Goal: Task Accomplishment & Management: Complete application form

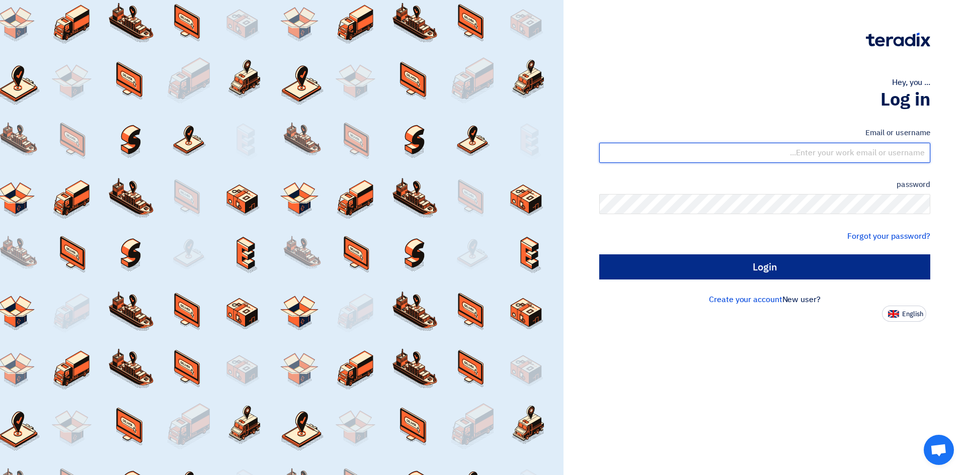
type input "sales@dalmaksa.com"
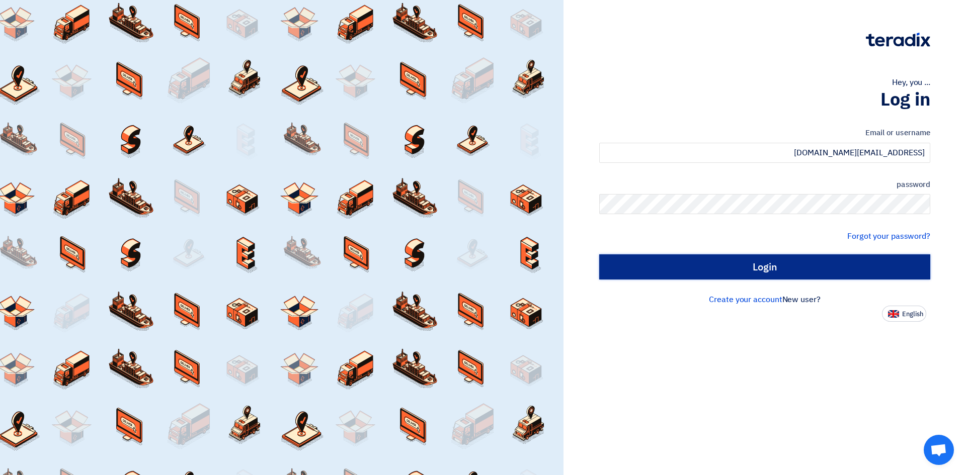
click at [838, 257] on input "Login" at bounding box center [764, 267] width 331 height 25
type input "Sign in"
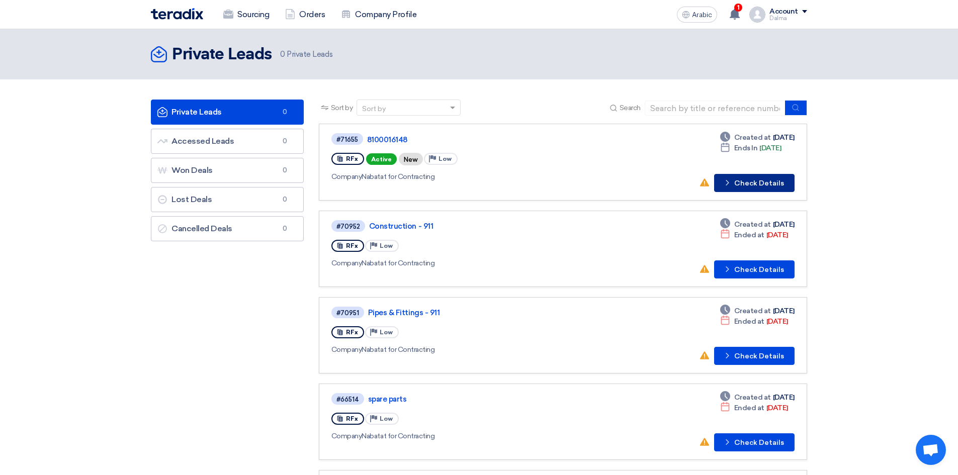
click at [761, 185] on font "Check Details" at bounding box center [760, 183] width 50 height 9
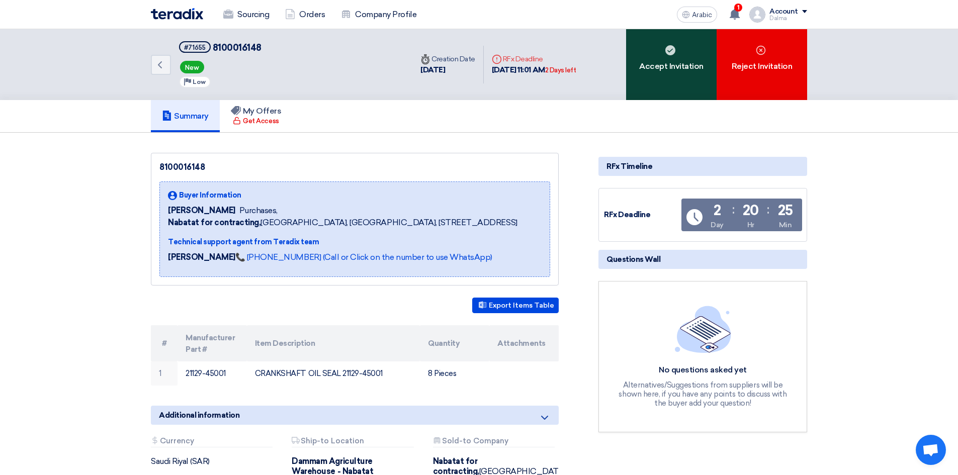
click at [664, 64] on font "Accept Invitation" at bounding box center [671, 66] width 64 height 10
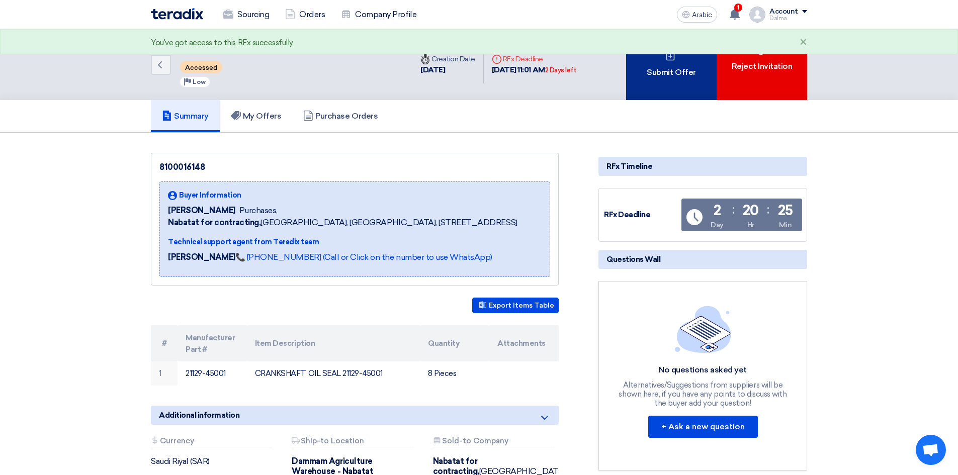
click at [680, 73] on font "Submit Offer" at bounding box center [671, 72] width 49 height 10
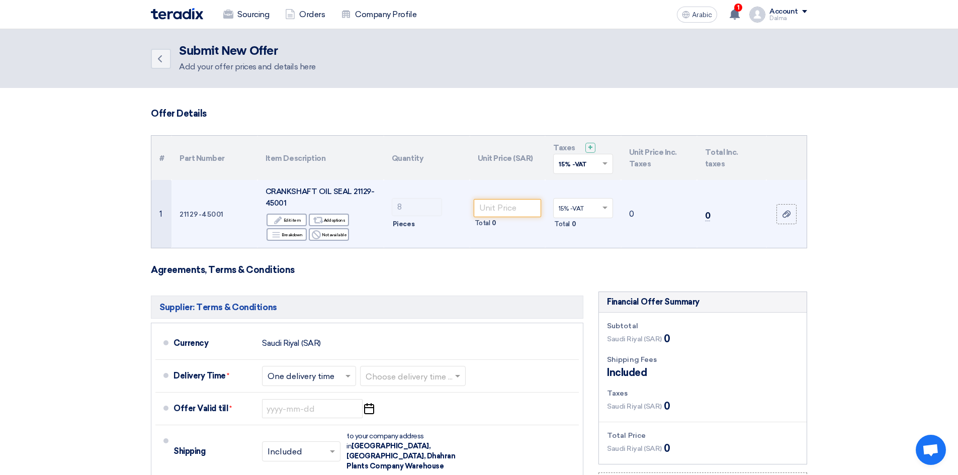
drag, startPoint x: 224, startPoint y: 217, endPoint x: 177, endPoint y: 211, distance: 47.7
click at [177, 211] on td "21129-45001" at bounding box center [215, 214] width 86 height 68
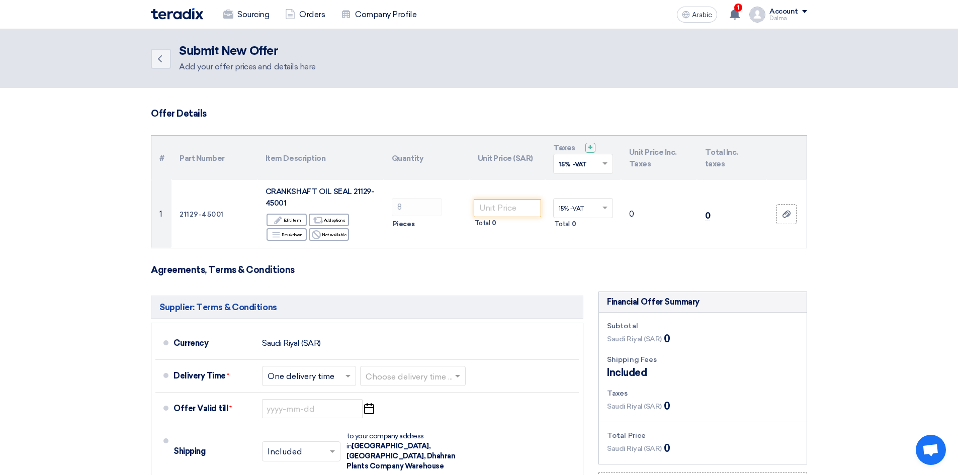
copy font "21129-45001"
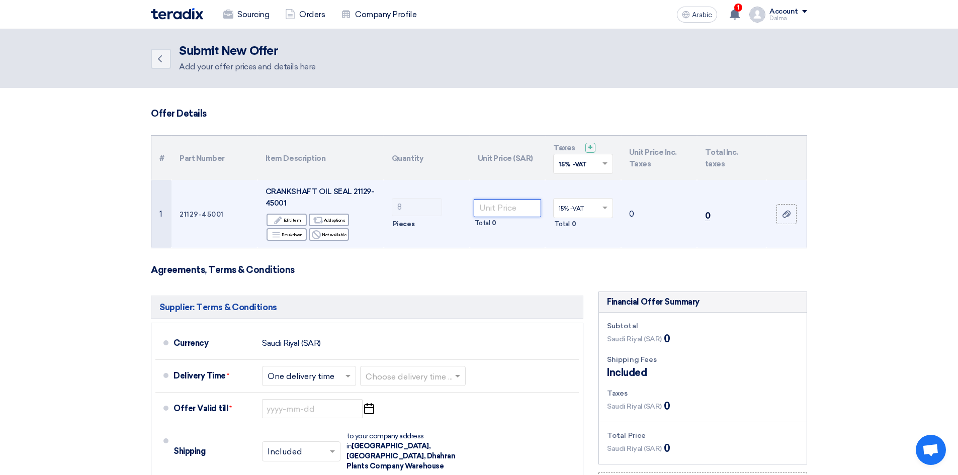
click at [517, 207] on input "number" at bounding box center [508, 208] width 68 height 18
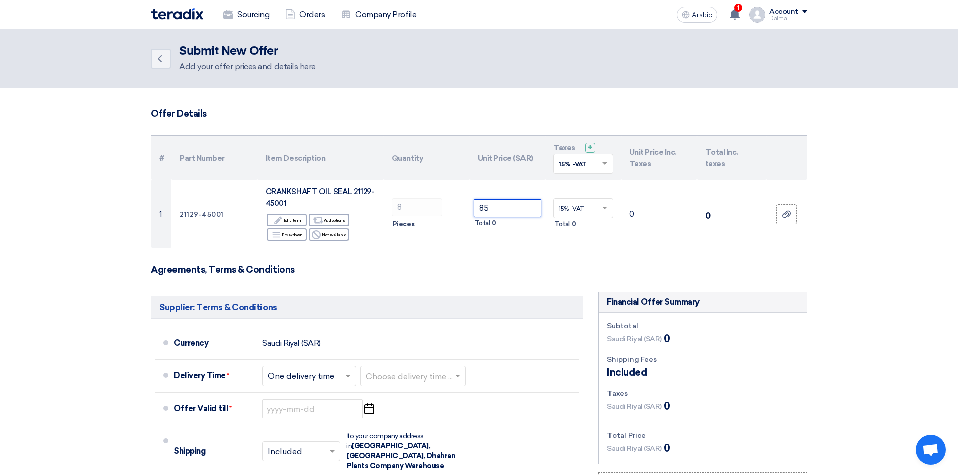
type input "85"
click at [531, 258] on form "Offer Details # Part Number Item Description Quantity Unit Price (SAR) Taxes + …" at bounding box center [479, 374] width 657 height 532
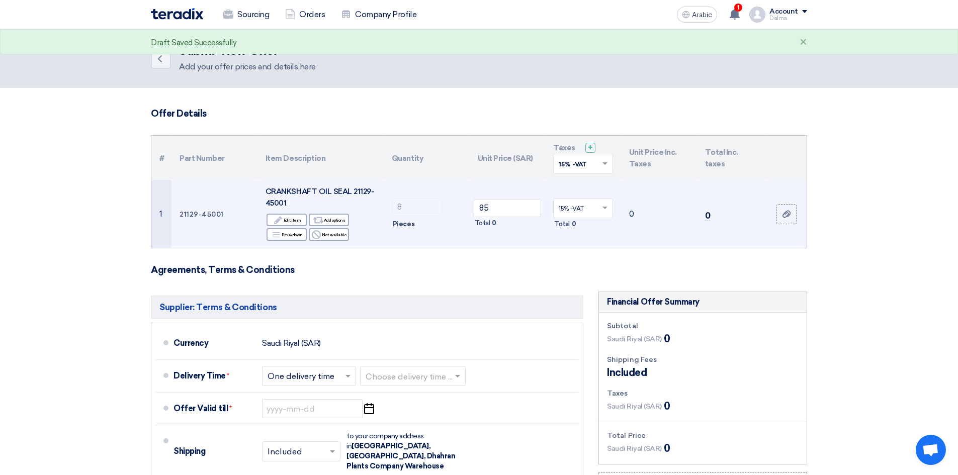
click at [593, 217] on ng-select "15% -VAT ×" at bounding box center [583, 208] width 60 height 20
click at [579, 231] on div "15% -VAT" at bounding box center [583, 226] width 59 height 17
click at [579, 247] on td "15% -VAT × Total 0" at bounding box center [583, 214] width 76 height 68
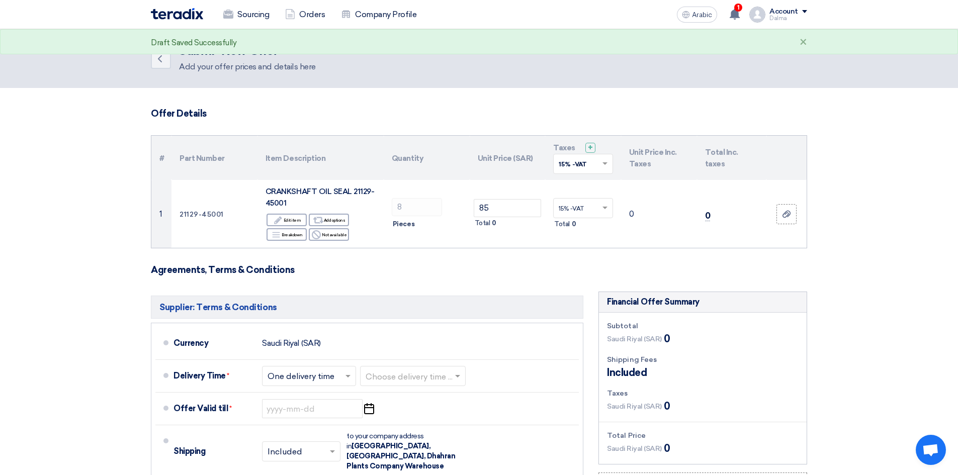
click at [548, 278] on form "Offer Details # Part Number Item Description Quantity Unit Price (SAR) Taxes + …" at bounding box center [479, 374] width 657 height 532
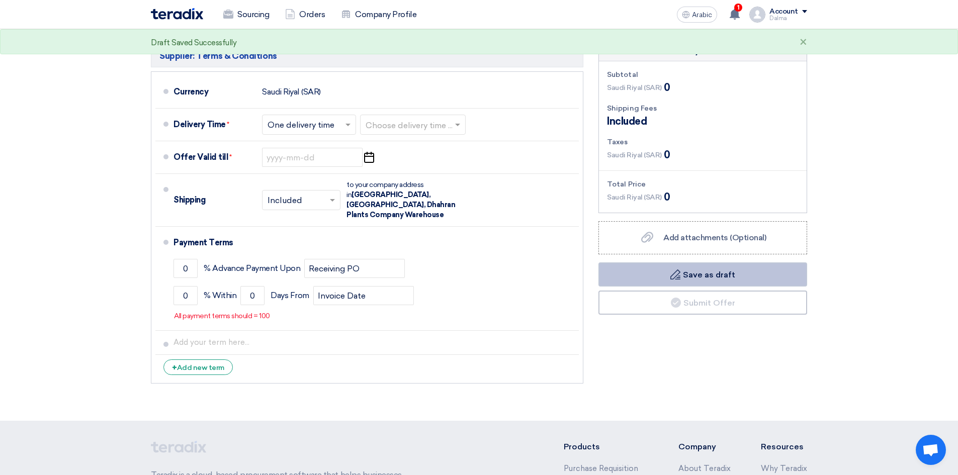
click at [702, 281] on button "Draft Save as draft" at bounding box center [703, 275] width 209 height 24
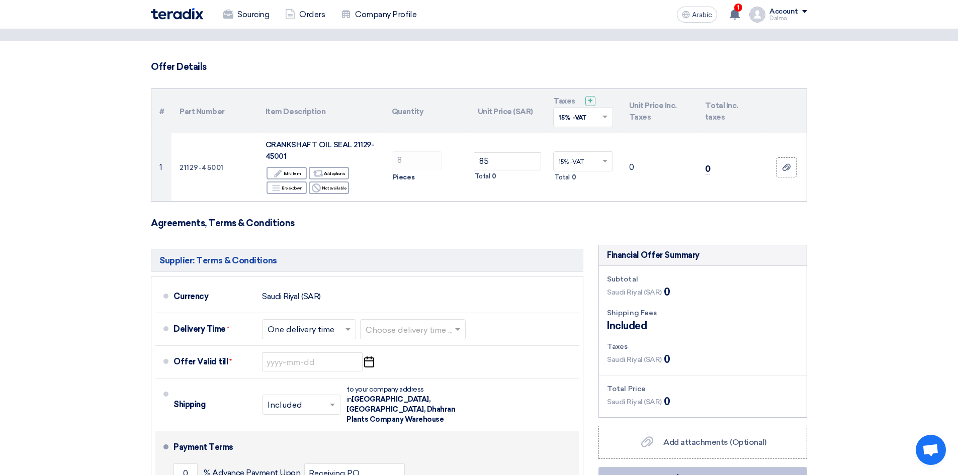
scroll to position [302, 0]
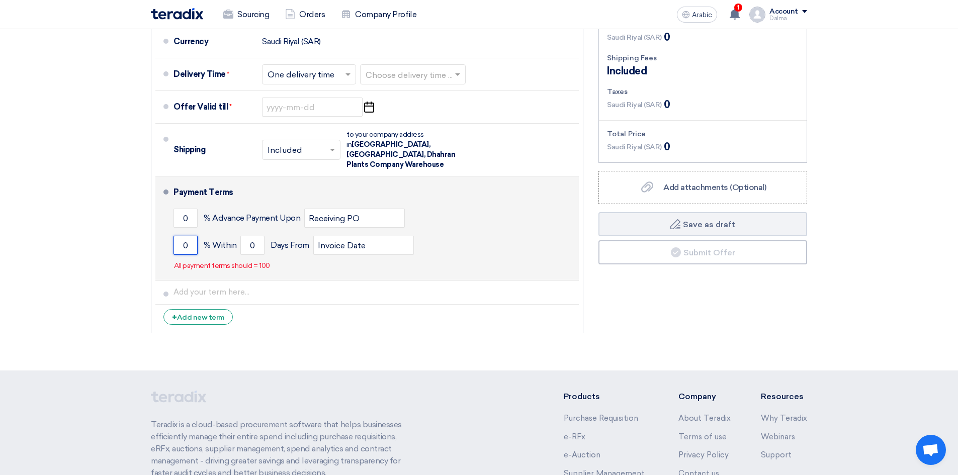
drag, startPoint x: 191, startPoint y: 234, endPoint x: 168, endPoint y: 236, distance: 22.7
click at [168, 236] on li "Payment Terms 0 % Advance Payment Upon Receiving PO 0 % Within 0" at bounding box center [367, 229] width 424 height 104
click at [265, 235] on div "0 % Within 0 Days From Invoice Date" at bounding box center [374, 245] width 401 height 27
click at [256, 237] on input "0" at bounding box center [252, 245] width 24 height 19
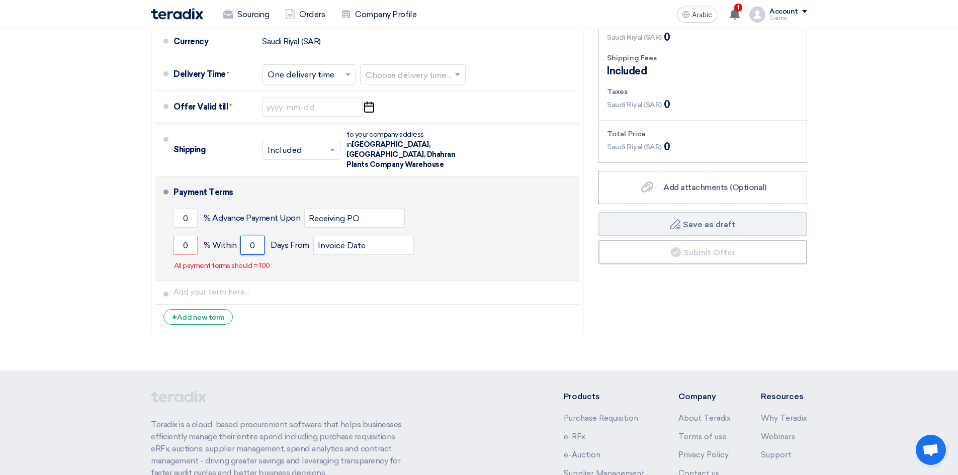
click at [256, 237] on input "0" at bounding box center [252, 245] width 24 height 19
drag, startPoint x: 256, startPoint y: 237, endPoint x: 210, endPoint y: 252, distance: 48.2
click at [210, 252] on div "Payment Terms 0 % Advance Payment Upon Receiving PO 0 % Within 0 Invoice Date" at bounding box center [374, 229] width 401 height 96
type input "100"
click at [293, 252] on div "Payment Terms 0 % Advance Payment Upon Receiving PO 0 % Within 100 Invoice Date" at bounding box center [374, 229] width 401 height 96
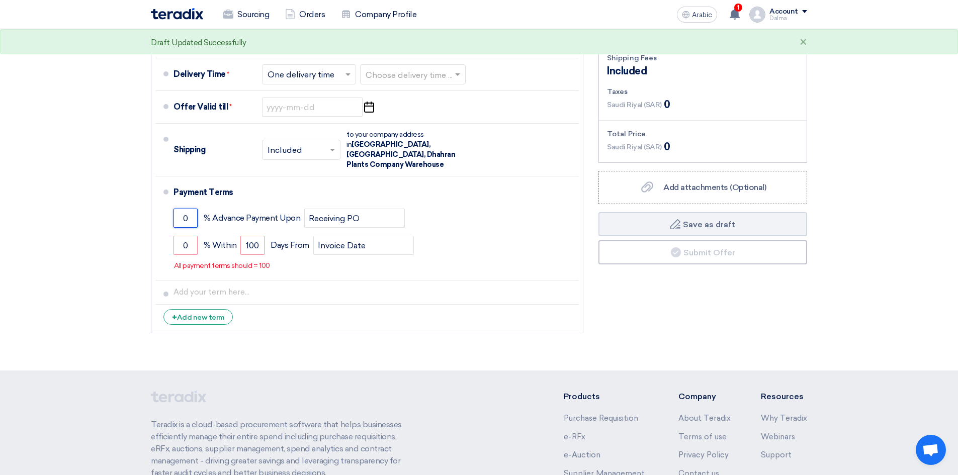
drag, startPoint x: 187, startPoint y: 208, endPoint x: 119, endPoint y: 229, distance: 71.0
click at [119, 229] on section "Offer Details # Part Number Item Description Quantity Unit Price (SAR) Taxes + …" at bounding box center [479, 78] width 958 height 585
drag, startPoint x: 174, startPoint y: 234, endPoint x: 136, endPoint y: 223, distance: 39.2
click at [145, 229] on div "Supplier: Terms & Conditions Currency Saudi Riyal (SAR) Delivery Time * Choose …" at bounding box center [367, 164] width 448 height 349
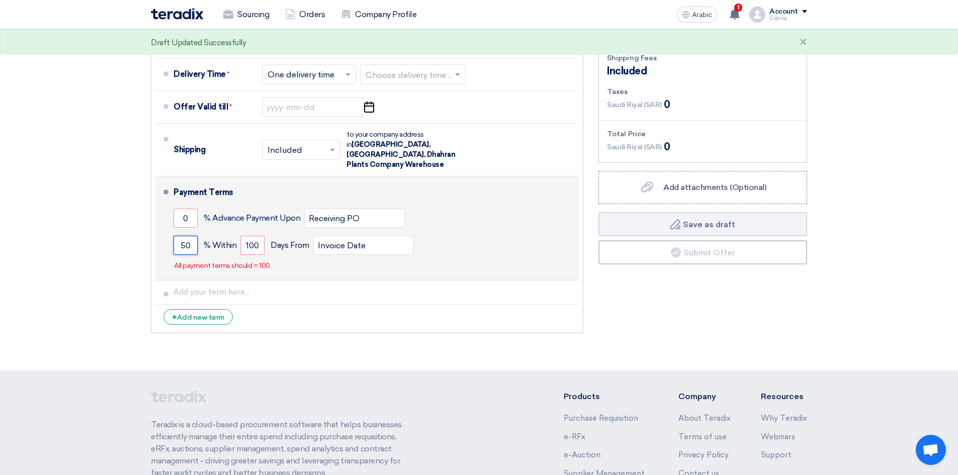
type input "50"
click at [300, 264] on div "Payment Terms 0 % Advance Payment Upon Receiving PO 50 % Within 100" at bounding box center [374, 229] width 401 height 96
drag, startPoint x: 163, startPoint y: 213, endPoint x: 157, endPoint y: 216, distance: 6.3
click at [157, 216] on li "Payment Terms 0 % Advance Payment Upon Receiving PO 50 % Within 100" at bounding box center [367, 229] width 424 height 104
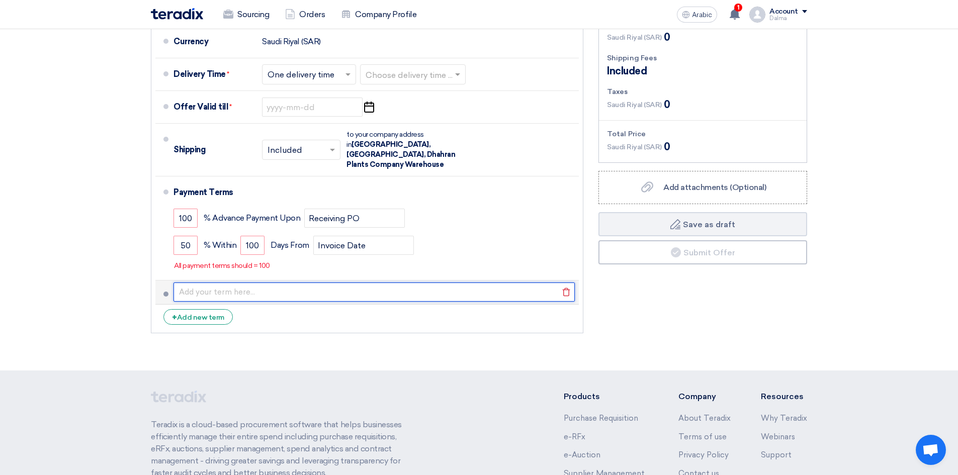
click at [327, 286] on input "text" at bounding box center [374, 292] width 401 height 19
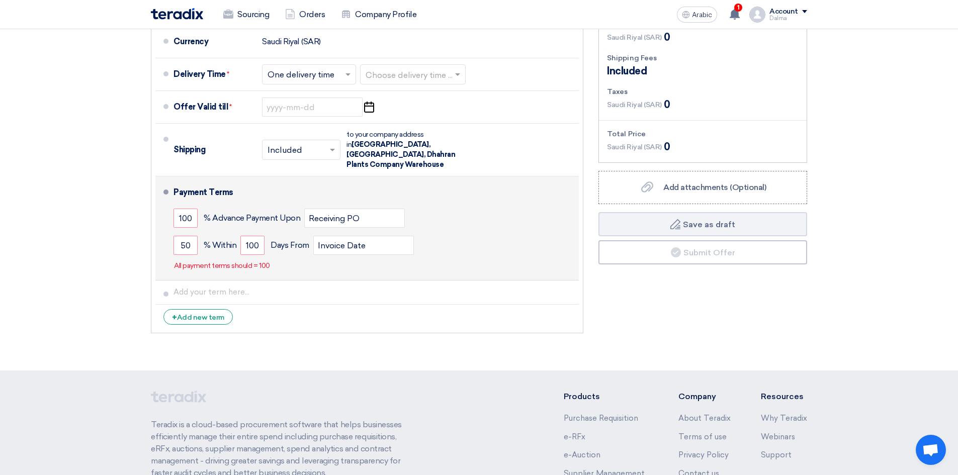
click at [424, 262] on div "Payment Terms 100 % Advance Payment Upon Receiving PO 50 % Within 100" at bounding box center [374, 229] width 401 height 96
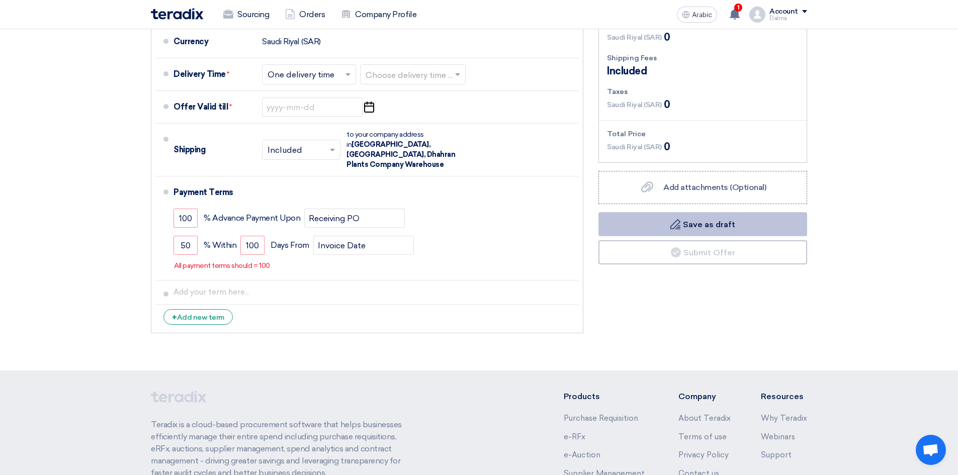
click at [754, 231] on button "Draft Save as draft" at bounding box center [703, 224] width 209 height 24
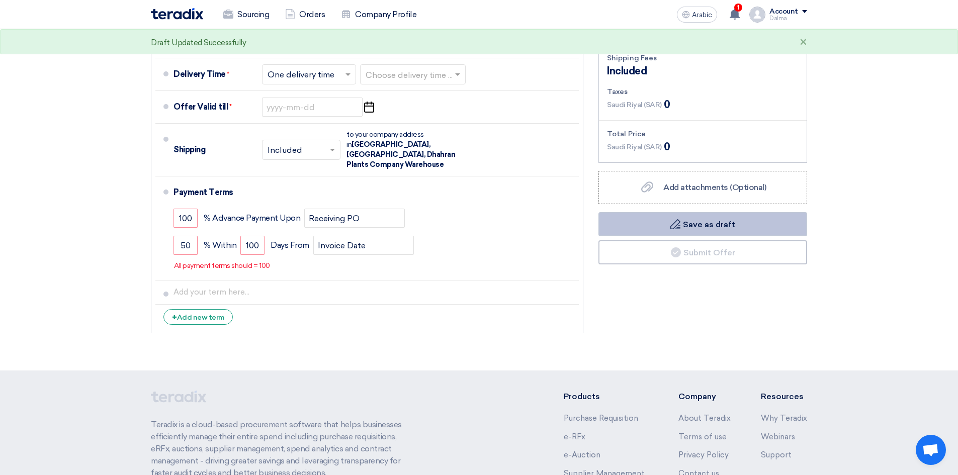
click at [760, 222] on button "Draft Save as draft" at bounding box center [703, 224] width 209 height 24
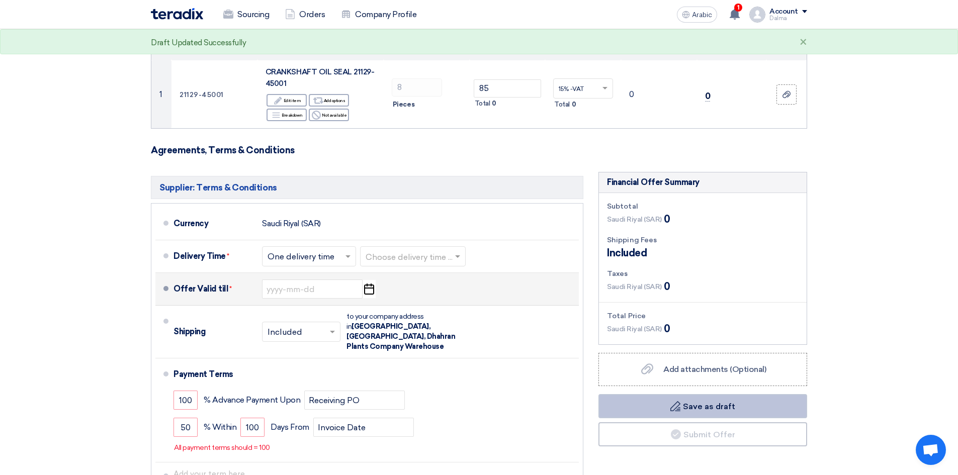
scroll to position [201, 0]
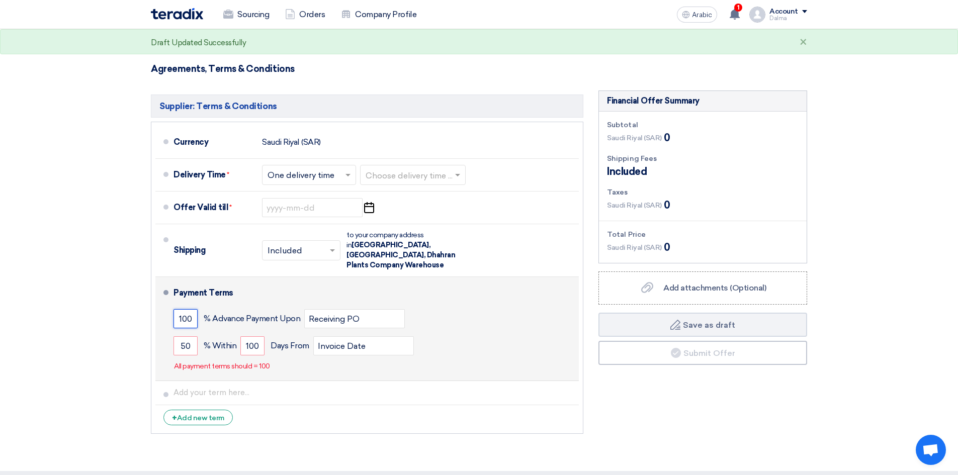
click at [184, 309] on input "100" at bounding box center [186, 318] width 24 height 19
type input "0"
click at [490, 306] on div "0 % Advance Payment Upon Receiving PO" at bounding box center [374, 318] width 401 height 27
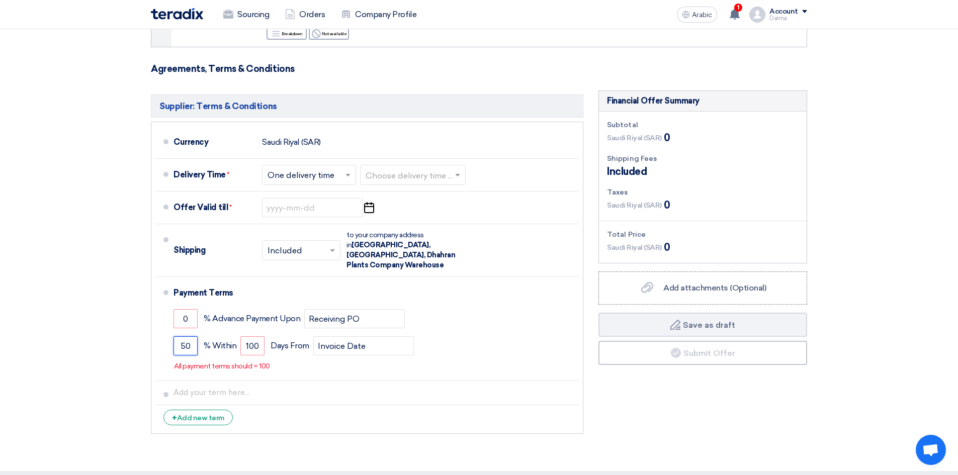
drag, startPoint x: 194, startPoint y: 339, endPoint x: 0, endPoint y: 288, distance: 200.3
click at [0, 293] on section "Offer Details # Part Number Item Description Quantity Unit Price (SAR) Taxes + …" at bounding box center [479, 179] width 958 height 585
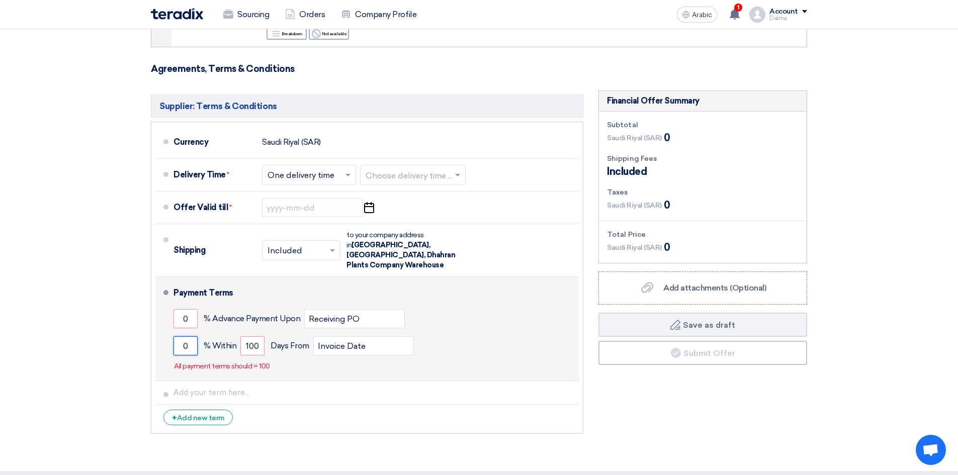
type input "0"
click at [489, 305] on div "0 % Advance Payment Upon Receiving PO" at bounding box center [374, 318] width 401 height 27
click at [494, 333] on div "0 % Within 100 Days From Invoice Date" at bounding box center [374, 346] width 401 height 27
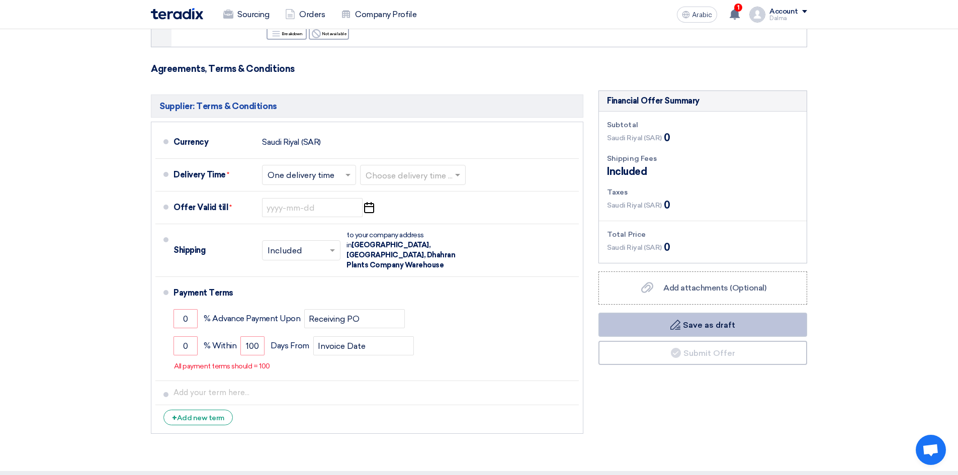
click at [671, 329] on icon "Draft" at bounding box center [676, 325] width 10 height 10
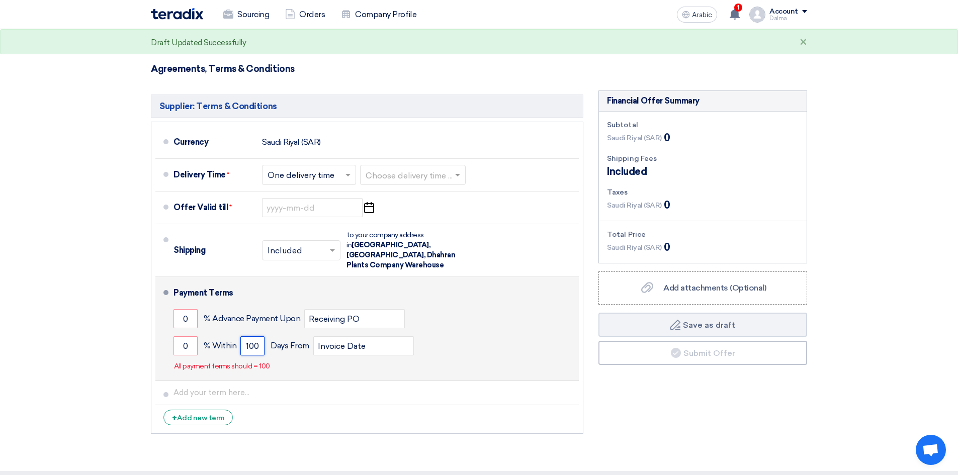
click at [259, 337] on input "100" at bounding box center [252, 346] width 24 height 19
click at [189, 309] on input "0" at bounding box center [186, 318] width 24 height 19
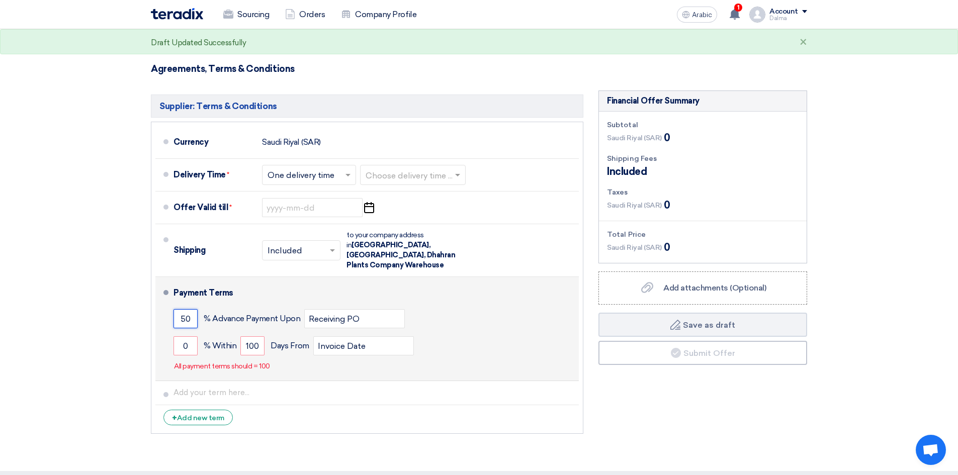
type input "50"
click at [522, 305] on div "50 % Advance Payment Upon Receiving PO" at bounding box center [374, 318] width 401 height 27
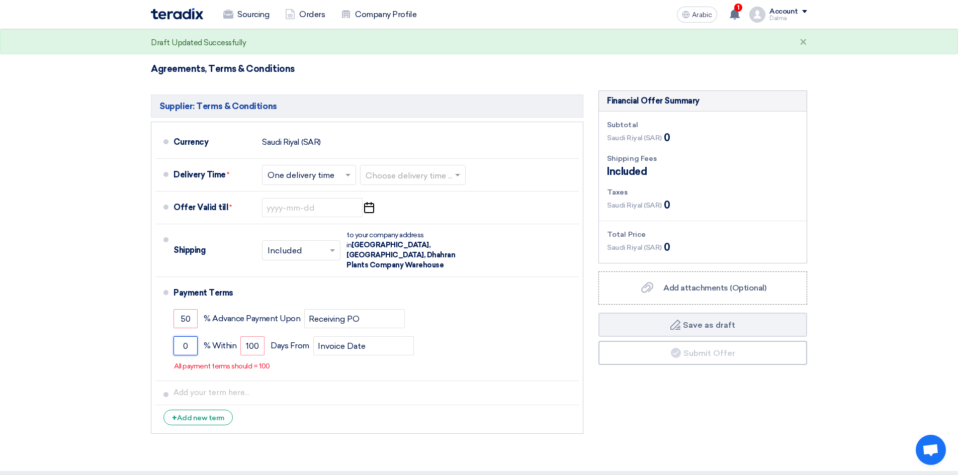
drag, startPoint x: 187, startPoint y: 334, endPoint x: 0, endPoint y: 299, distance: 190.3
click at [0, 299] on section "Offer Details # Part Number Item Description Quantity Unit Price (SAR) Taxes + …" at bounding box center [479, 179] width 958 height 585
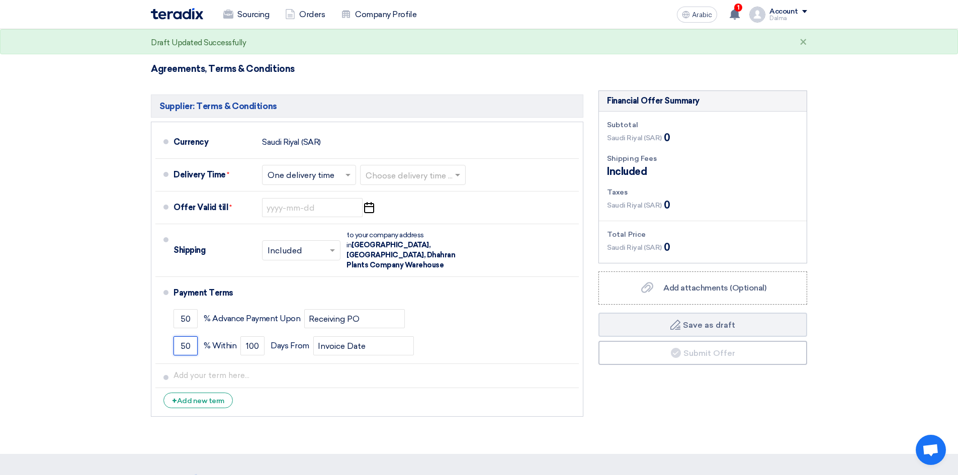
type input "50"
click at [654, 408] on div "Financial Offer Summary Subtotal Saudi Riyal (SAR) 0 Shipping Fees" at bounding box center [703, 257] width 224 height 332
click at [680, 326] on icon "Draft" at bounding box center [676, 325] width 10 height 10
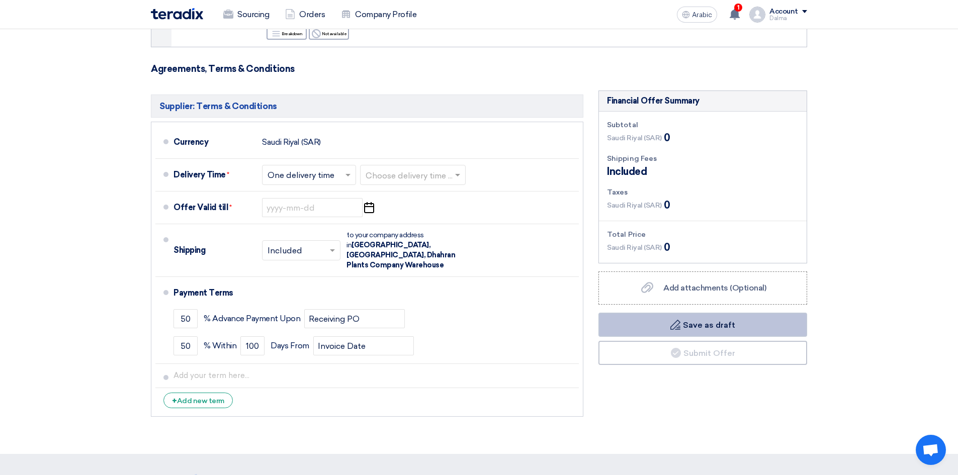
click at [699, 333] on button "Draft Save as draft" at bounding box center [703, 325] width 209 height 24
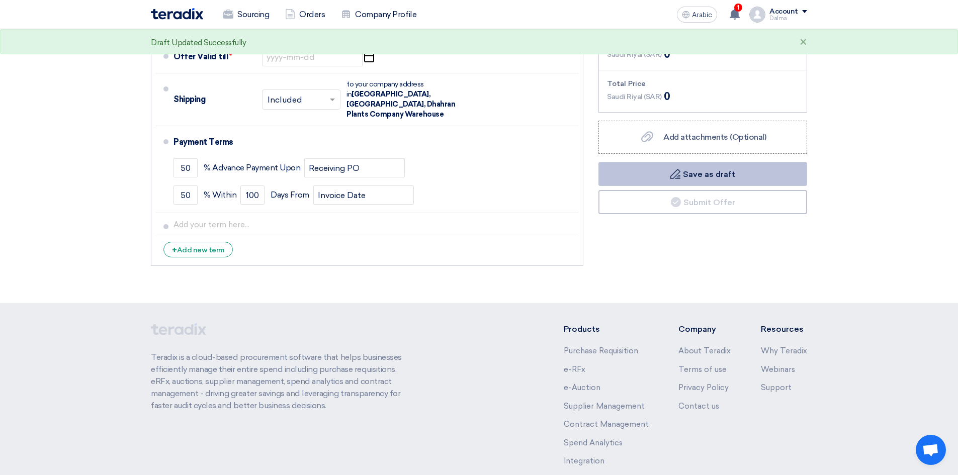
scroll to position [0, 0]
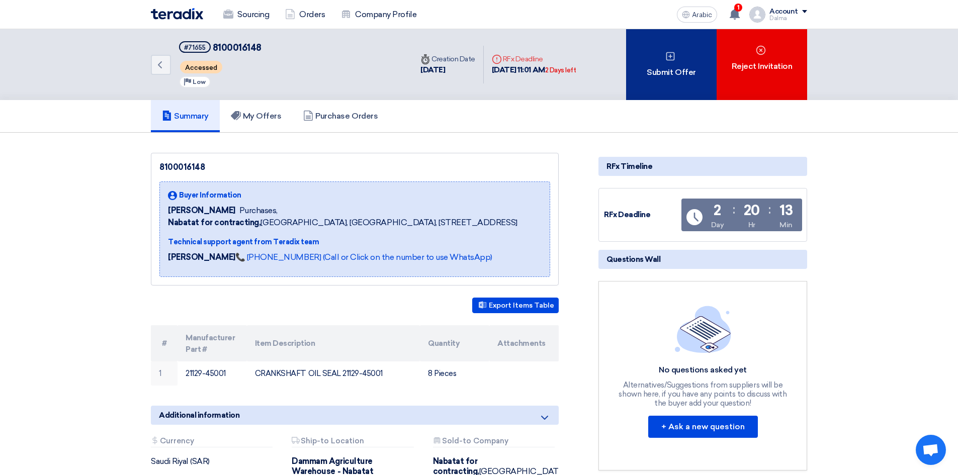
click at [663, 77] on font "Submit Offer" at bounding box center [671, 72] width 49 height 12
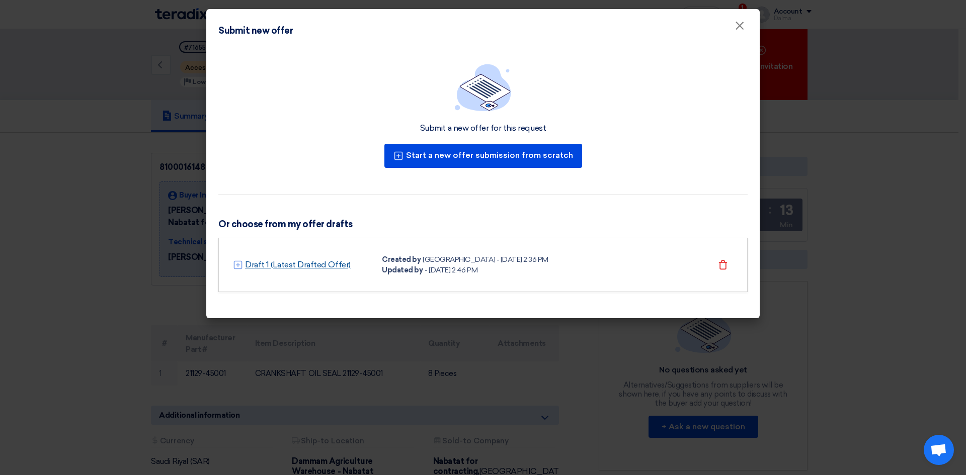
click at [266, 261] on font "Draft 1 (Latest Drafted Offer)" at bounding box center [298, 265] width 106 height 10
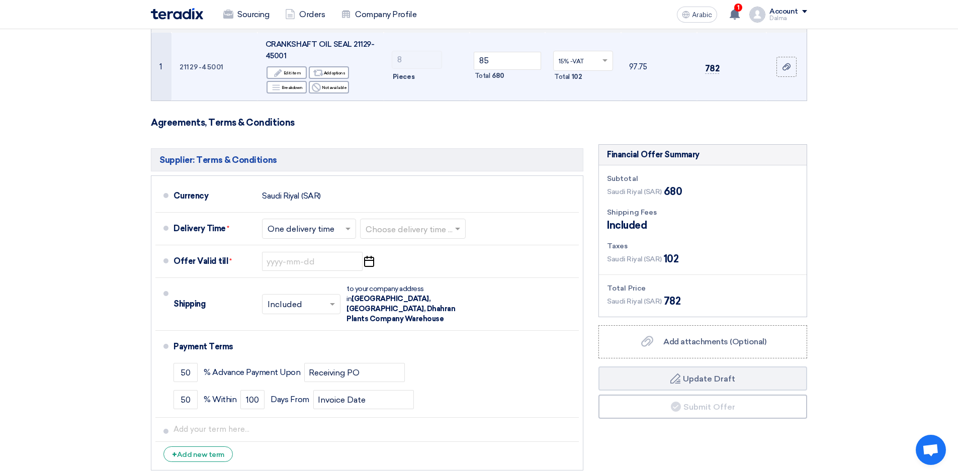
scroll to position [151, 0]
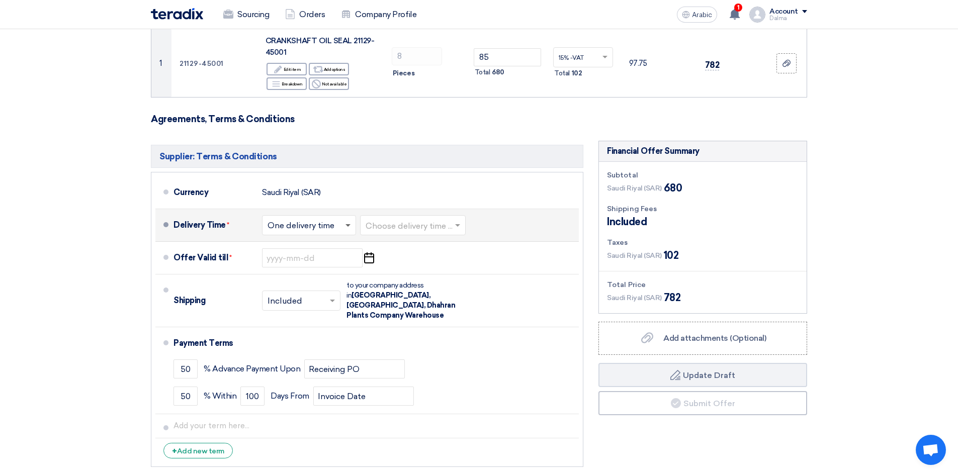
click at [347, 227] on span at bounding box center [349, 225] width 13 height 10
click at [414, 228] on input "text" at bounding box center [414, 226] width 96 height 15
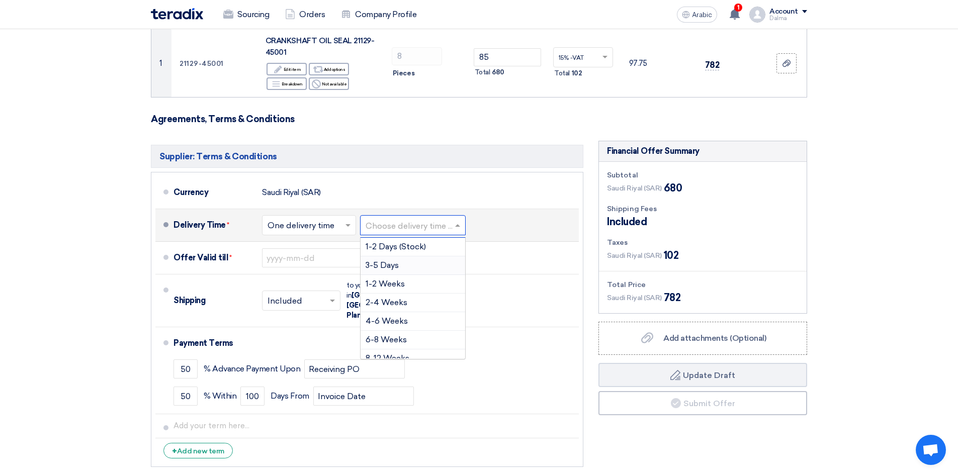
click at [410, 270] on div "3-5 Days" at bounding box center [413, 266] width 105 height 19
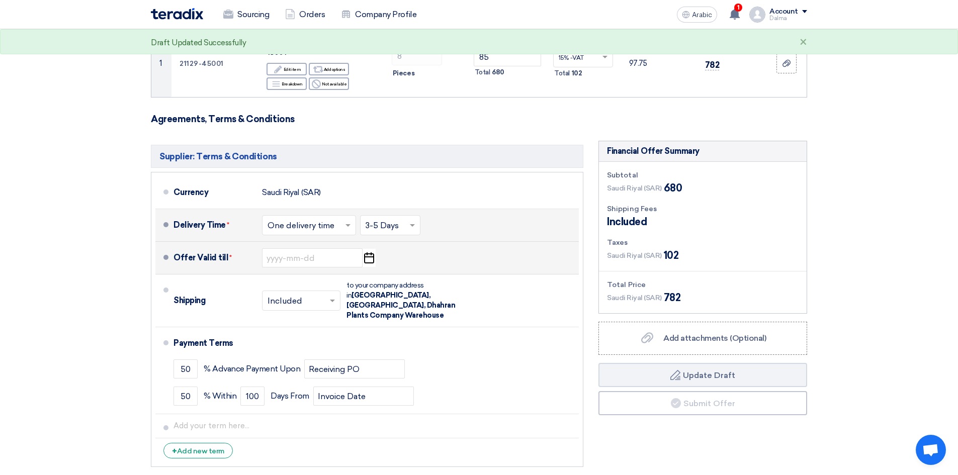
click at [369, 263] on use "button" at bounding box center [369, 258] width 10 height 11
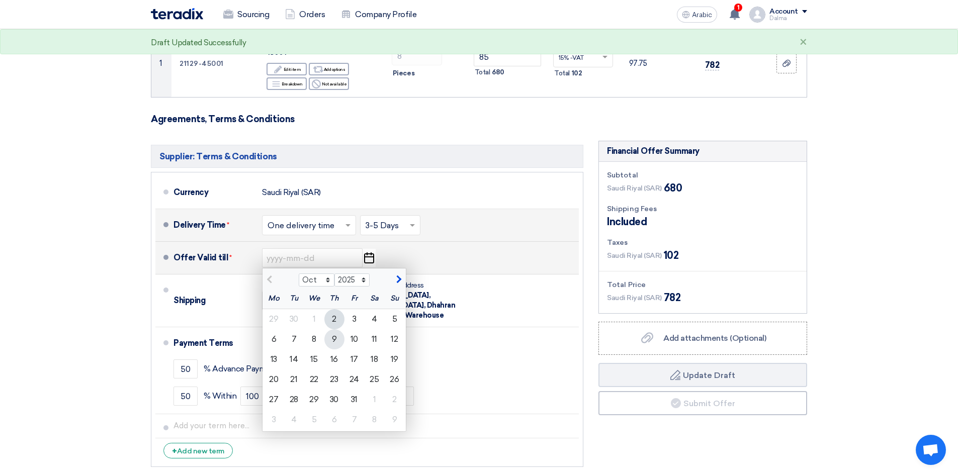
click at [340, 338] on div "9" at bounding box center [335, 340] width 20 height 20
type input "10/9/2025"
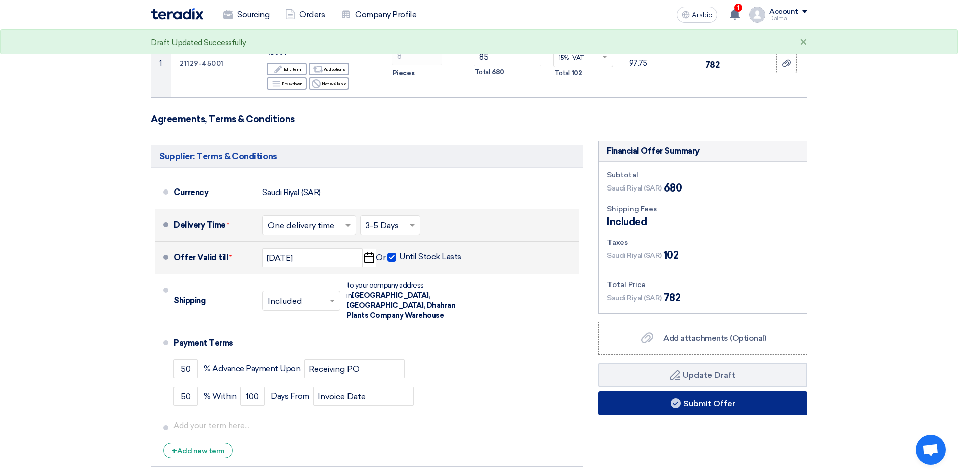
click at [681, 408] on button "Submit Offer" at bounding box center [703, 403] width 209 height 24
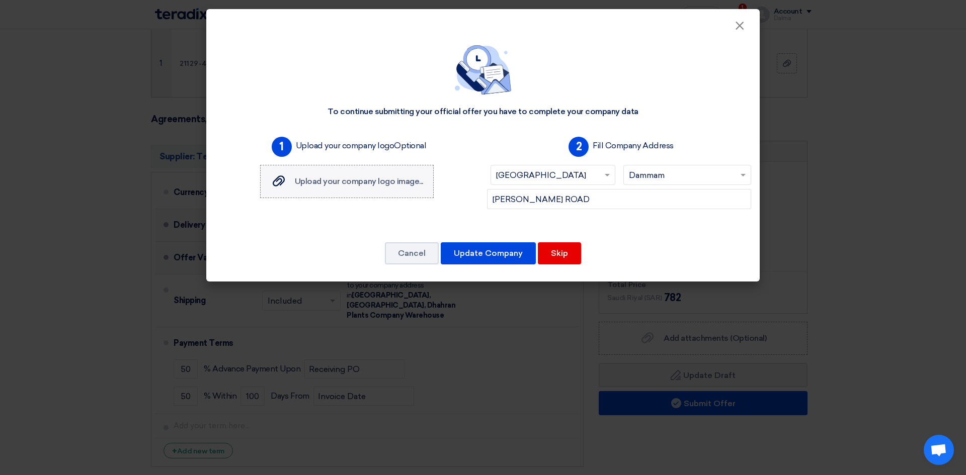
click at [389, 186] on font "Upload your company logo image..." at bounding box center [359, 182] width 128 height 10
click at [0, 0] on input "Upload your company logo image... Upload your company logo image..." at bounding box center [0, 0] width 0 height 0
click at [546, 255] on button "Skip" at bounding box center [559, 253] width 43 height 22
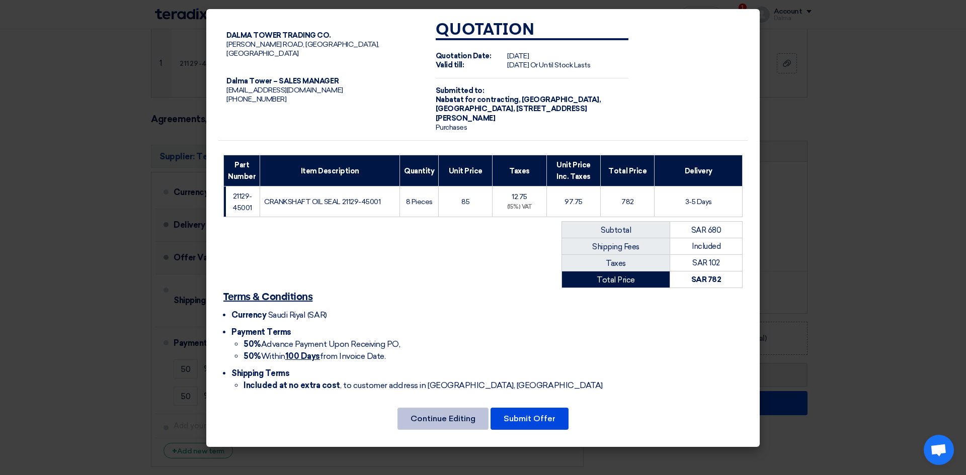
click at [473, 421] on font "Continue Editing" at bounding box center [443, 419] width 65 height 10
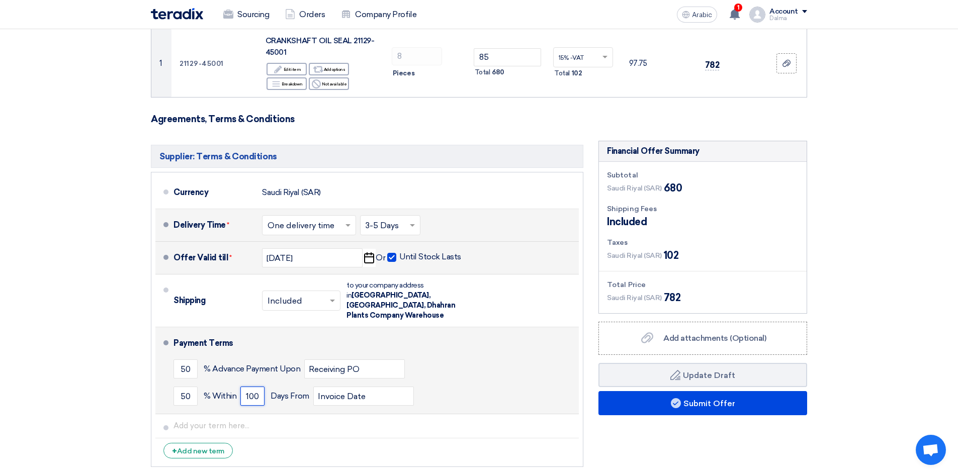
click at [252, 387] on input "100" at bounding box center [252, 396] width 24 height 19
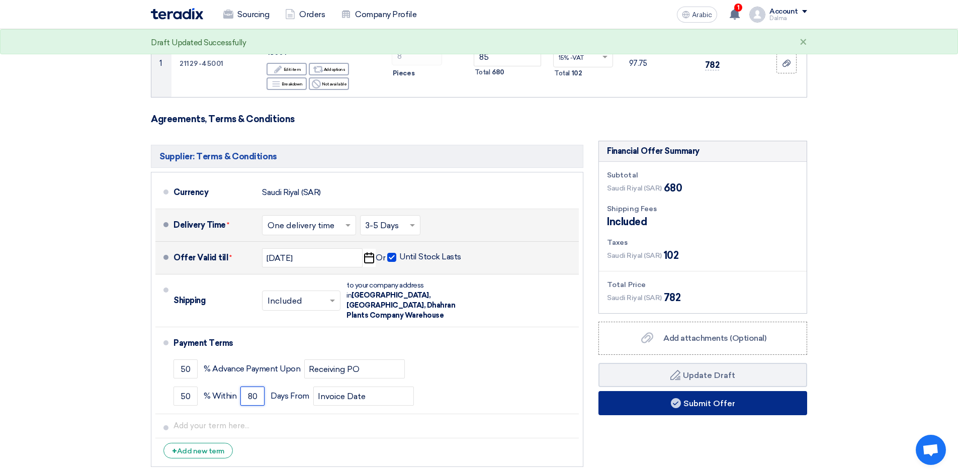
type input "8"
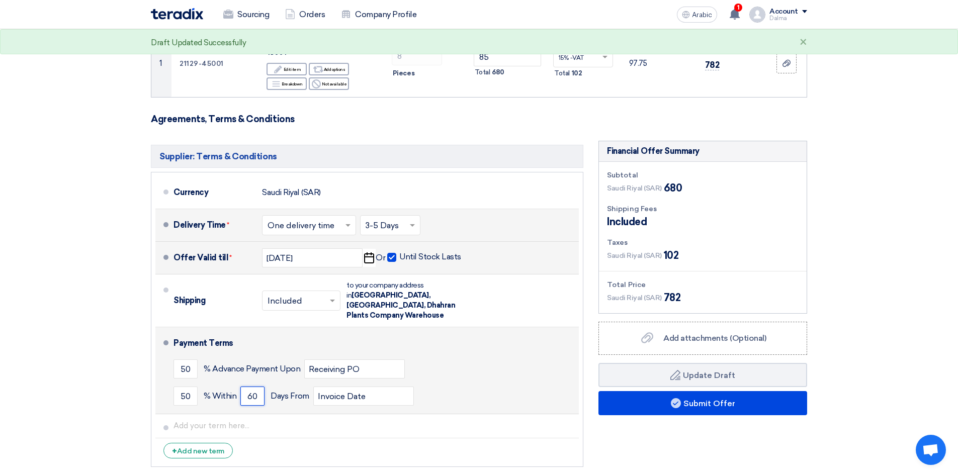
type input "60"
click at [453, 383] on div "50 % Within 60 Days From Invoice Date" at bounding box center [374, 396] width 401 height 27
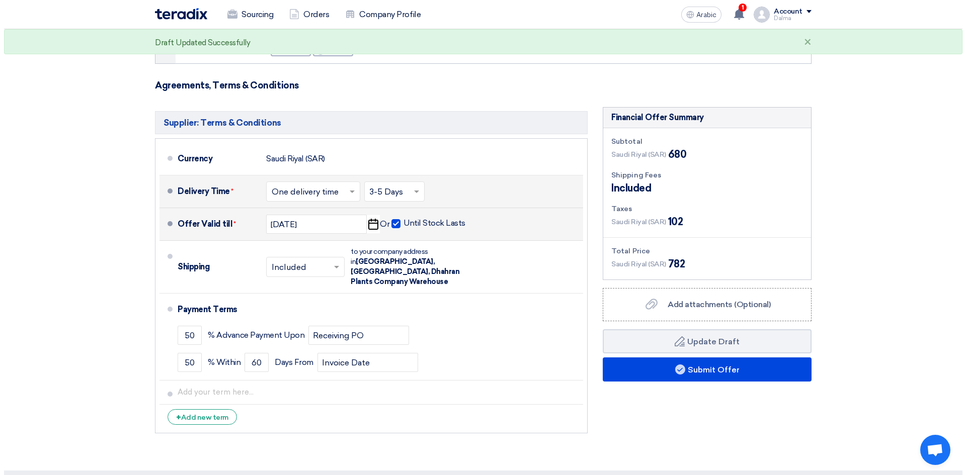
scroll to position [201, 0]
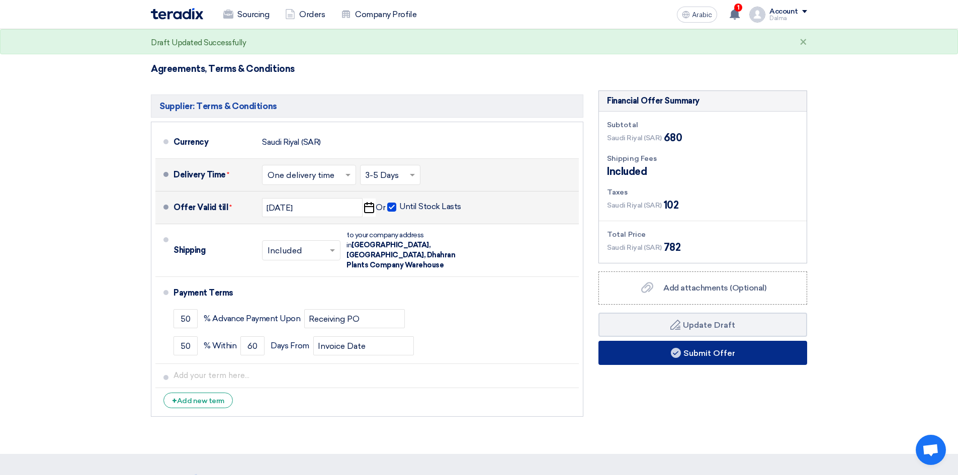
click at [711, 361] on button "Submit Offer" at bounding box center [703, 353] width 209 height 24
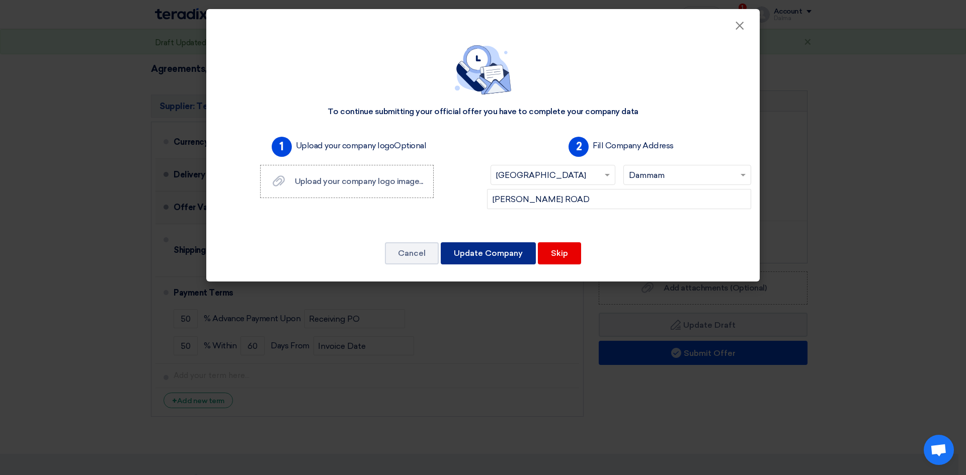
click at [494, 254] on font "Update Company" at bounding box center [488, 254] width 69 height 10
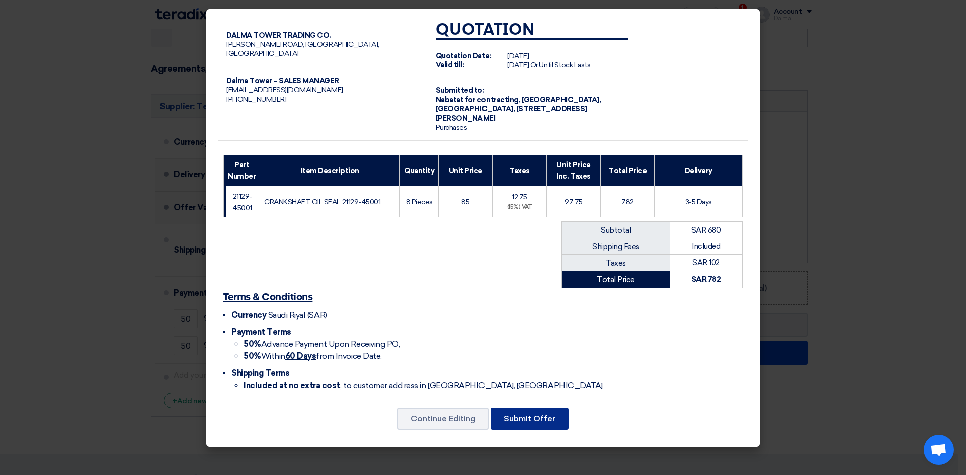
click at [547, 417] on font "Submit Offer" at bounding box center [530, 419] width 52 height 10
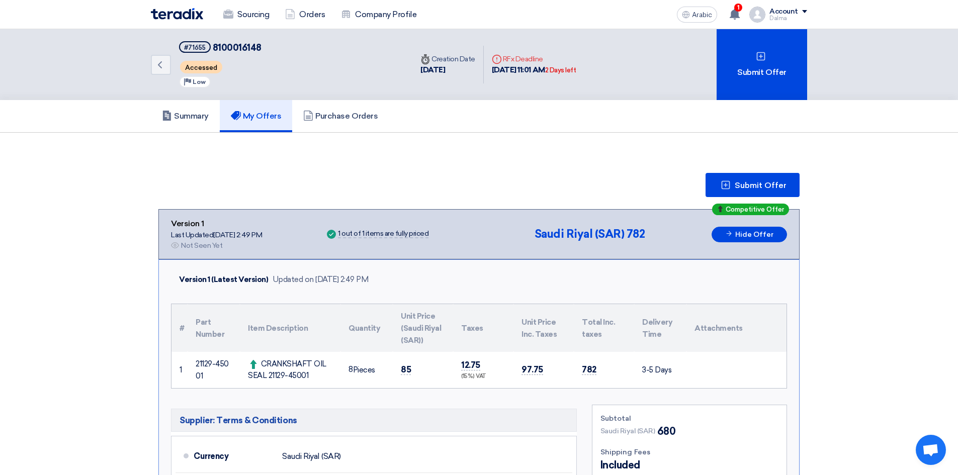
click at [257, 112] on font "My Offers" at bounding box center [262, 116] width 39 height 10
click at [171, 111] on icon at bounding box center [167, 116] width 10 height 10
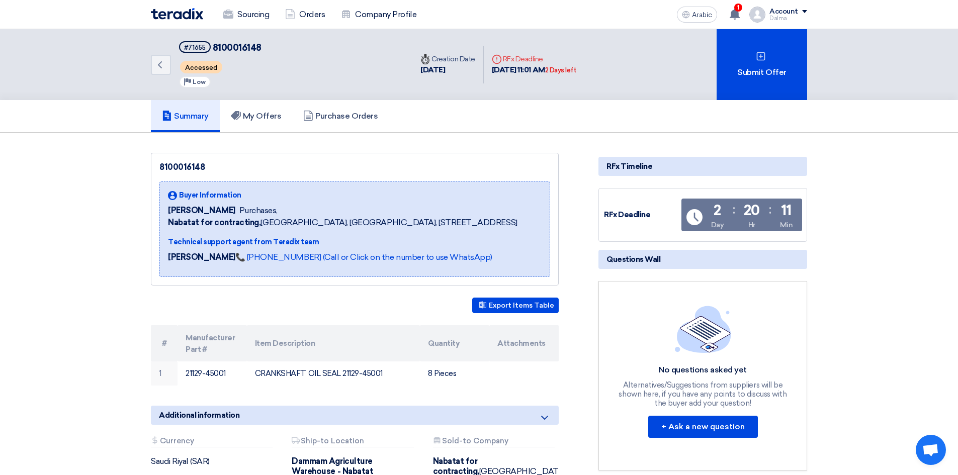
scroll to position [50, 0]
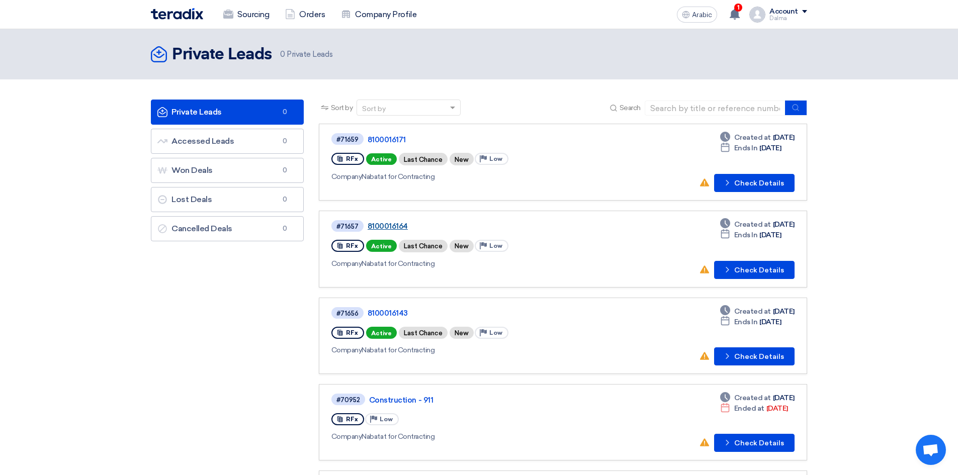
click at [397, 223] on font "8100016164" at bounding box center [388, 226] width 40 height 9
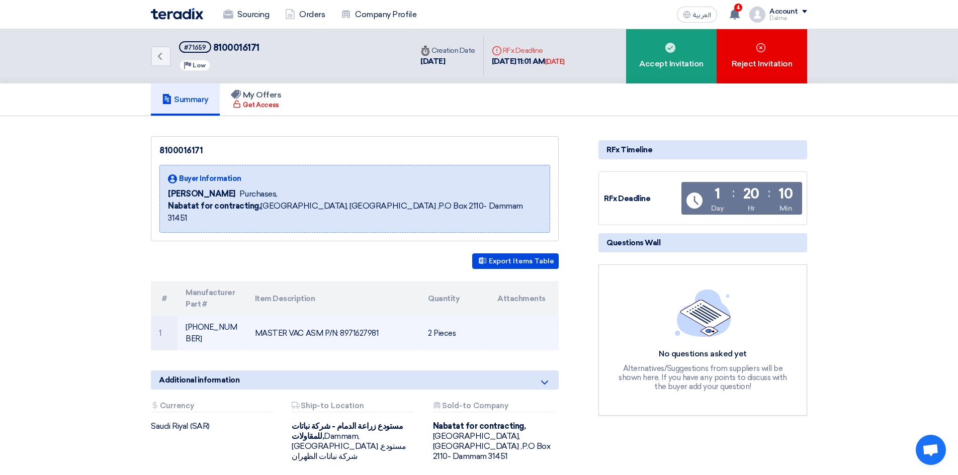
drag, startPoint x: 384, startPoint y: 320, endPoint x: 340, endPoint y: 314, distance: 45.1
click at [340, 316] on td "MASTER VAC ASM P/N: 8971627981" at bounding box center [334, 333] width 174 height 35
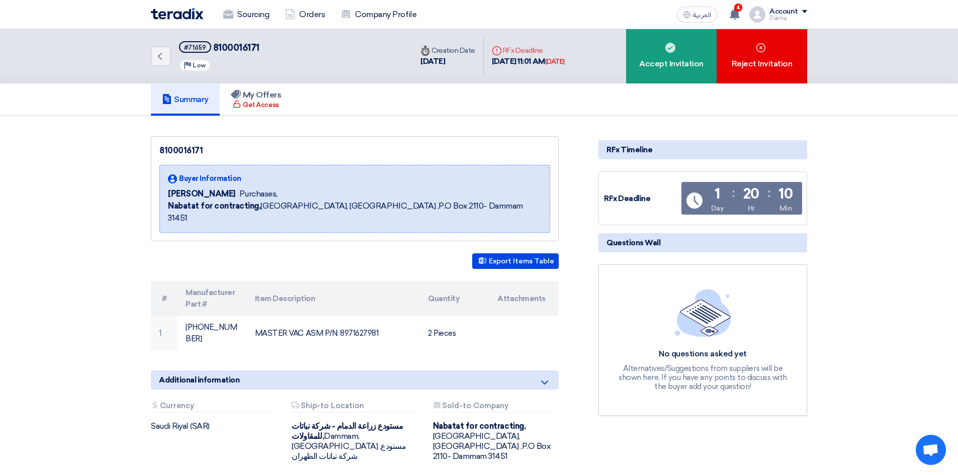
copy td "8971627981"
click at [672, 65] on div "Accept Invitation" at bounding box center [671, 56] width 91 height 54
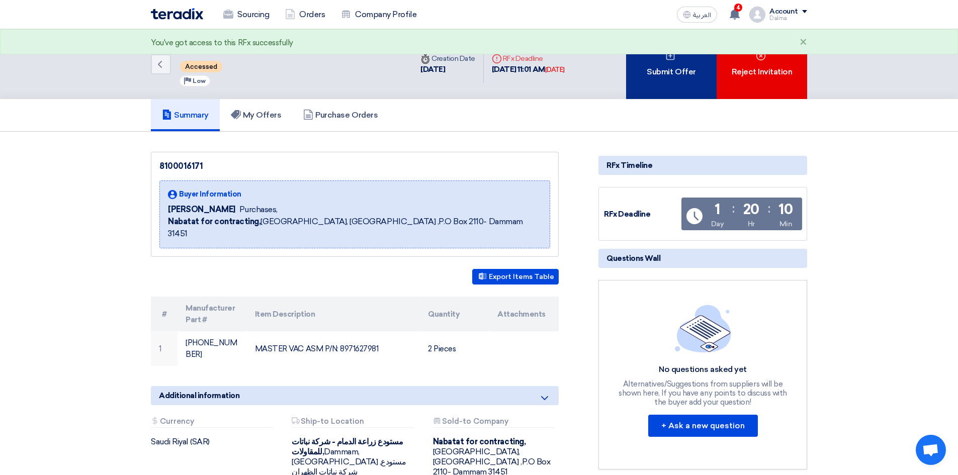
click at [667, 67] on div "Submit Offer" at bounding box center [671, 64] width 91 height 70
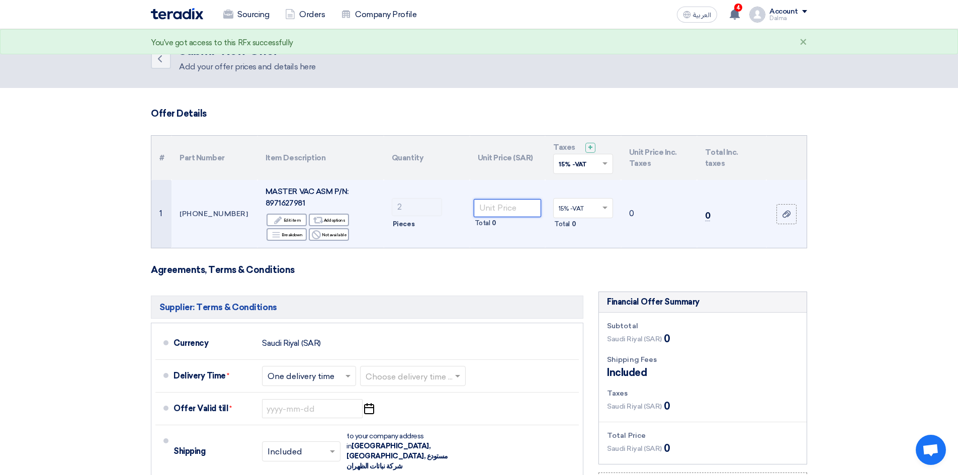
click at [495, 210] on input "number" at bounding box center [508, 208] width 68 height 18
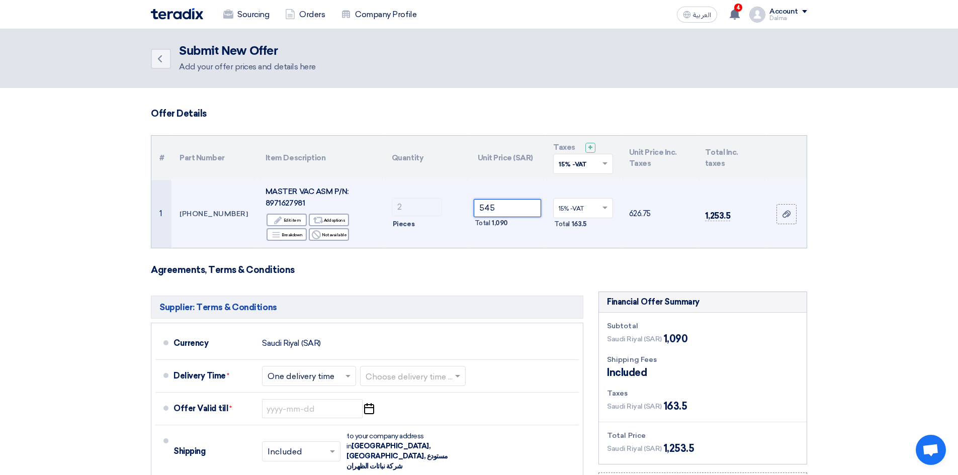
type input "545"
click at [764, 185] on td "1,253.5" at bounding box center [731, 214] width 69 height 68
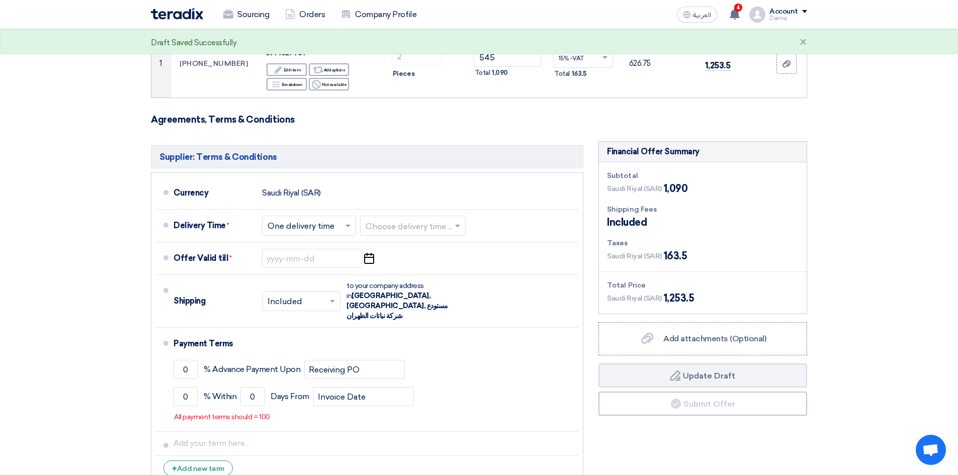
scroll to position [151, 0]
click at [365, 225] on div at bounding box center [413, 225] width 105 height 15
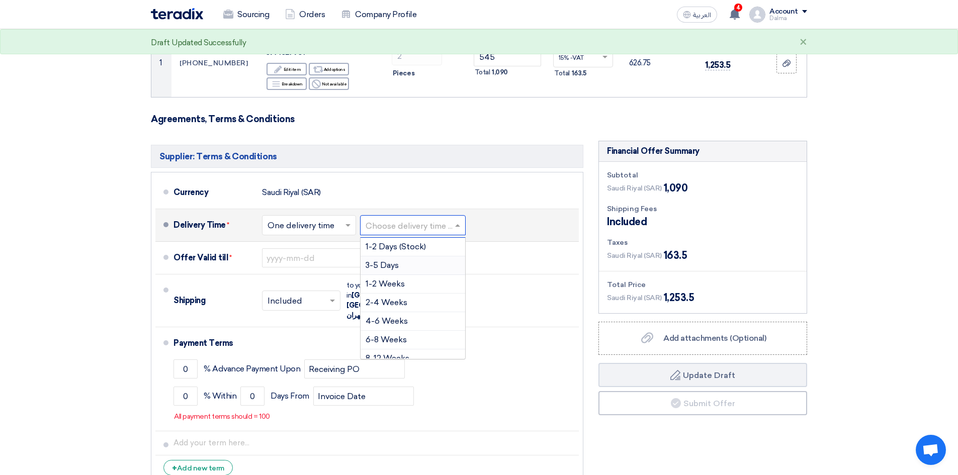
click at [400, 264] on div "3-5 Days" at bounding box center [413, 266] width 105 height 19
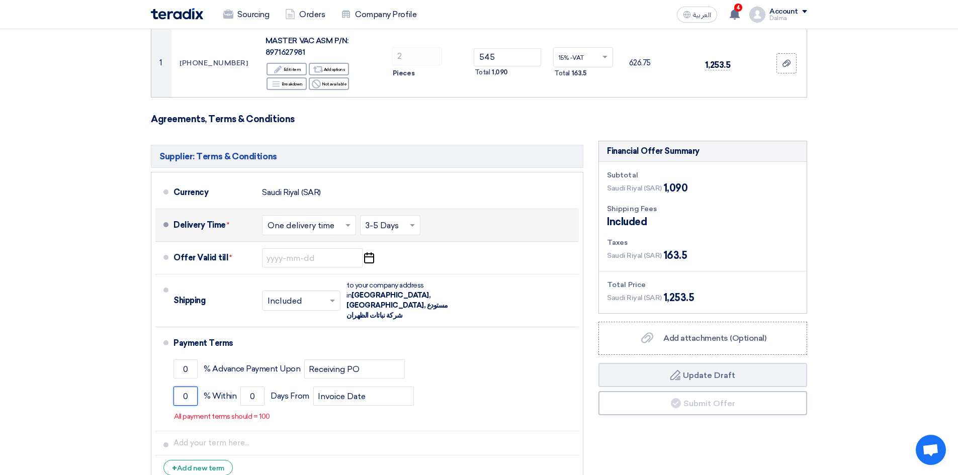
drag, startPoint x: 188, startPoint y: 387, endPoint x: 136, endPoint y: 369, distance: 54.3
click at [131, 374] on section "Offer Details # Part Number Item Description Quantity Unit Price (SAR) Taxes + …" at bounding box center [479, 229] width 958 height 585
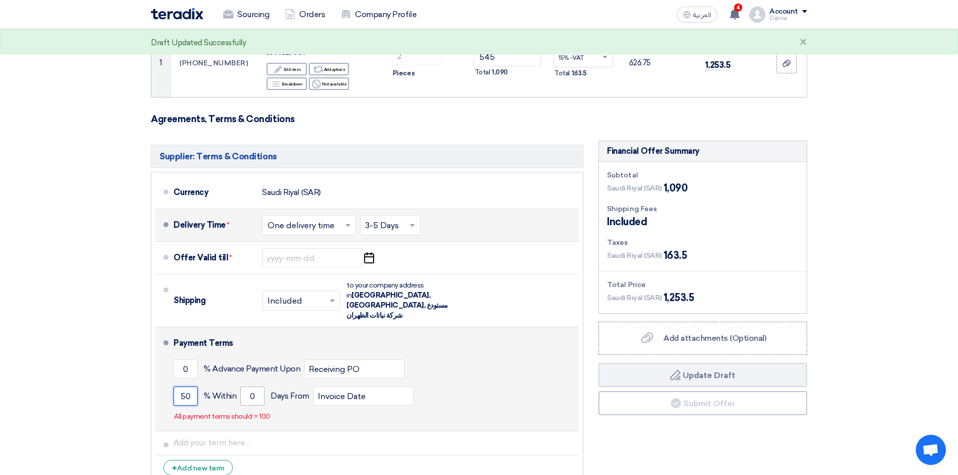
type input "50"
drag, startPoint x: 258, startPoint y: 390, endPoint x: 132, endPoint y: 371, distance: 127.7
click at [171, 382] on li "Payment Terms 0 % Advance Payment Upon Receiving PO 50 % Within 0" at bounding box center [367, 380] width 424 height 104
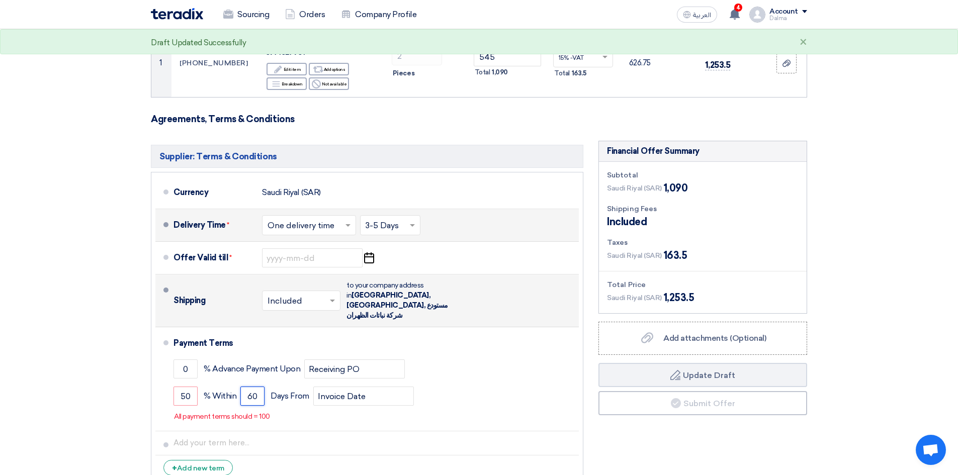
type input "60"
click at [547, 283] on div "Shipping × Included × to your company address in Saudi Arabia, Dammam, مستودع ش…" at bounding box center [374, 301] width 401 height 44
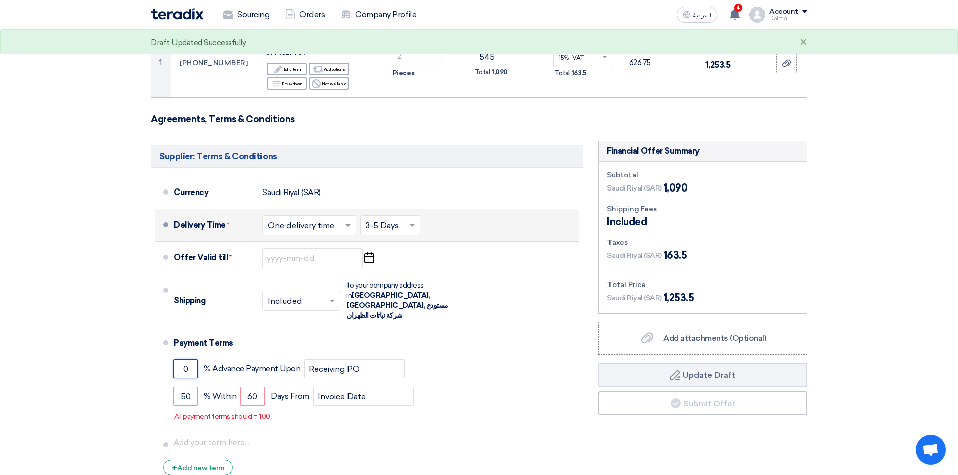
drag, startPoint x: 189, startPoint y: 358, endPoint x: 59, endPoint y: 337, distance: 131.4
click at [61, 337] on section "Offer Details # Part Number Item Description Quantity Unit Price (SAR) Taxes + …" at bounding box center [479, 229] width 958 height 585
type input "50"
click at [640, 448] on div "Financial Offer Summary Subtotal Saudi Riyal (SAR) 1,090 Shipping Fees" at bounding box center [703, 307] width 224 height 332
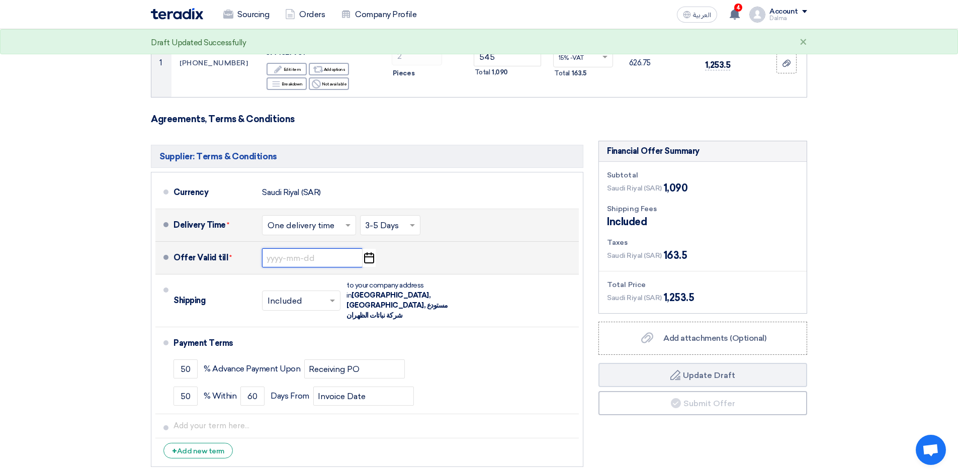
click at [308, 261] on input at bounding box center [312, 258] width 101 height 19
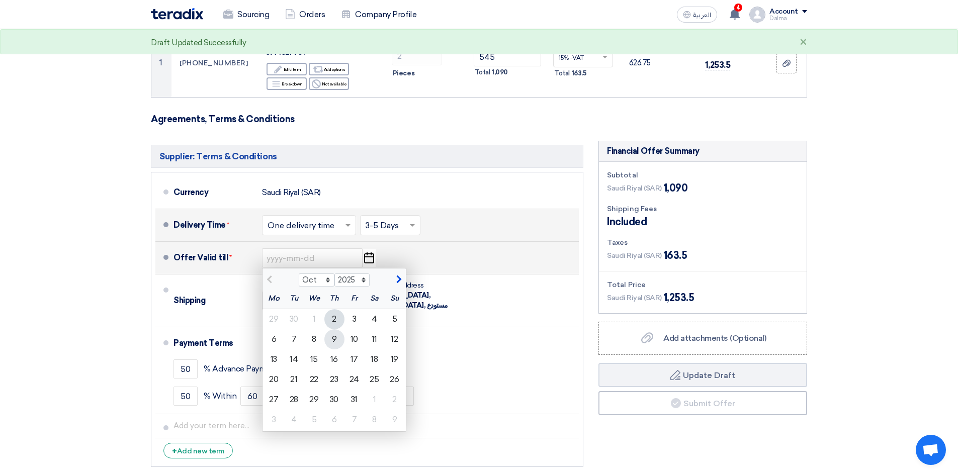
click at [334, 334] on div "9" at bounding box center [335, 340] width 20 height 20
type input "10/9/2025"
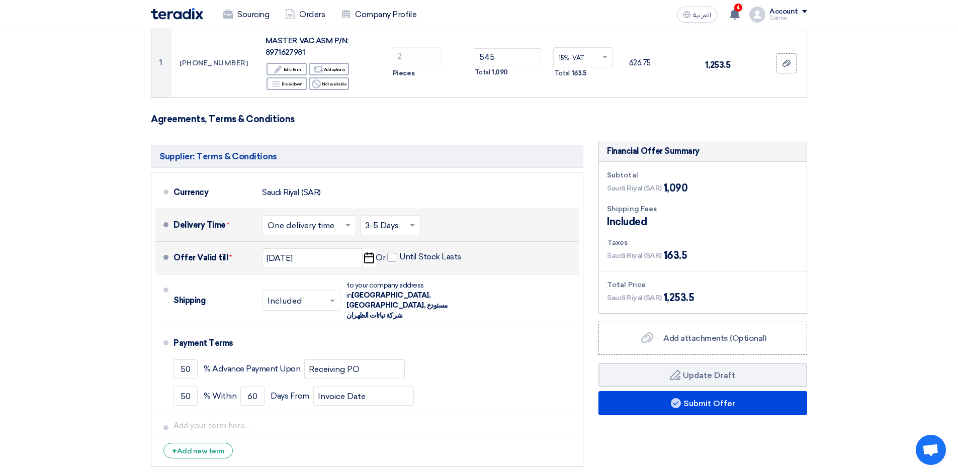
click at [538, 128] on form "Offer Details # Part Number Item Description Quantity Unit Price (SAR) Taxes + …" at bounding box center [479, 214] width 657 height 515
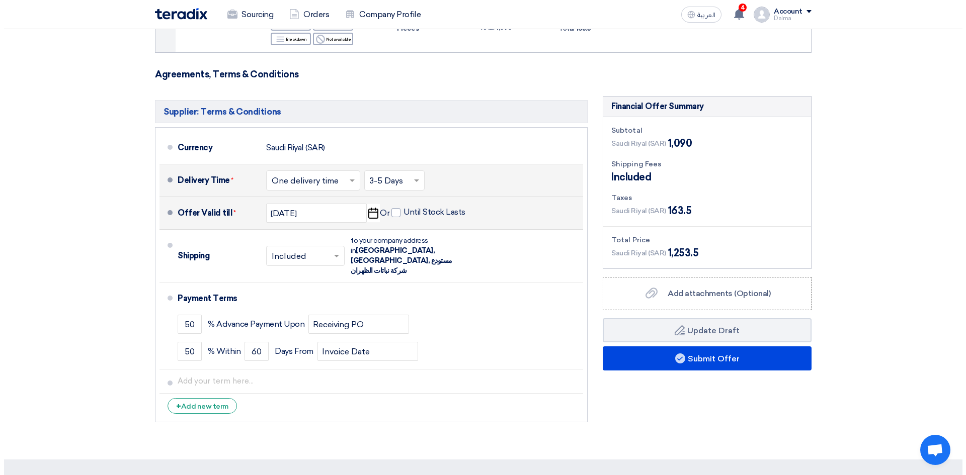
scroll to position [201, 0]
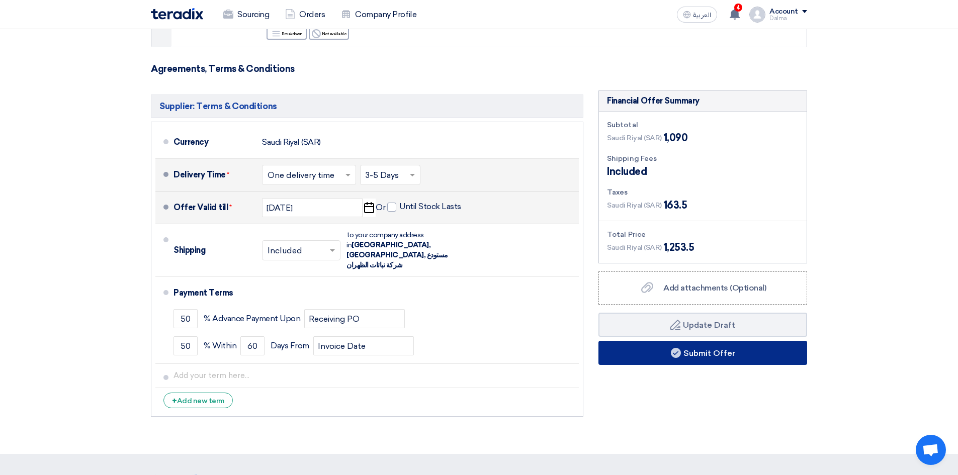
click at [704, 357] on button "Submit Offer" at bounding box center [703, 353] width 209 height 24
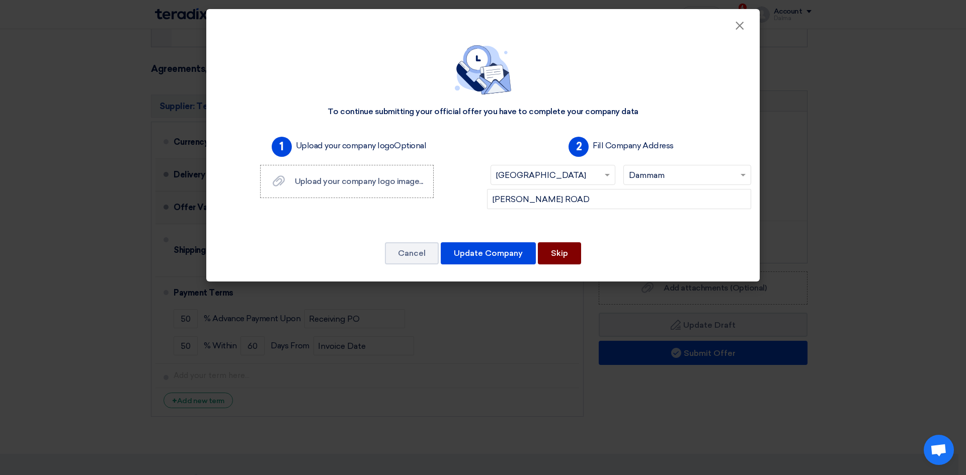
click at [569, 256] on button "Skip" at bounding box center [559, 253] width 43 height 22
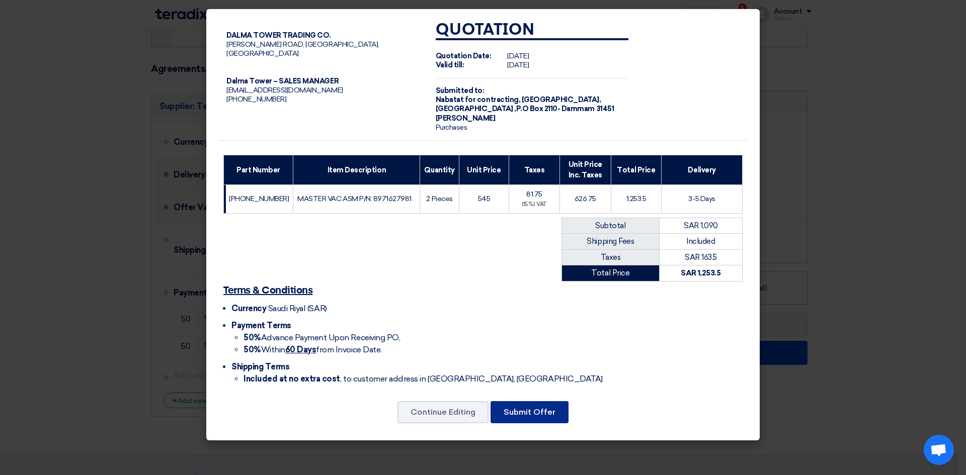
click at [541, 412] on button "Submit Offer" at bounding box center [530, 412] width 78 height 22
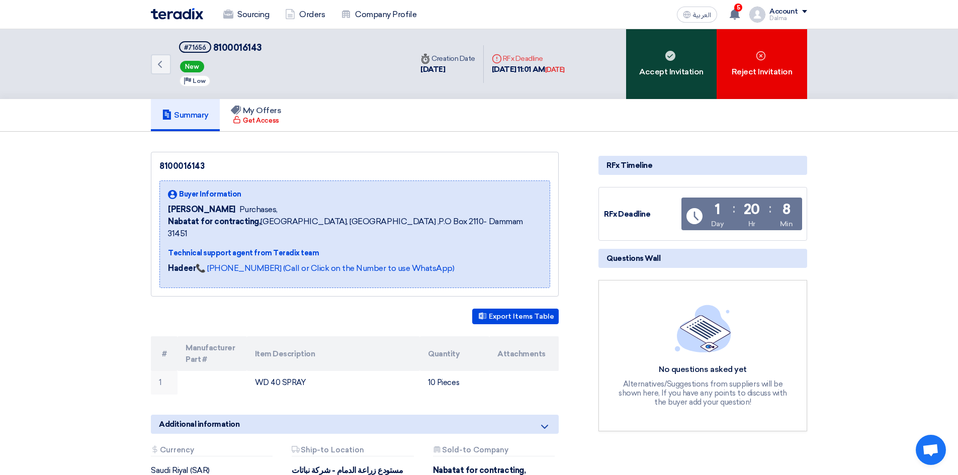
click at [658, 49] on div "Accept Invitation" at bounding box center [671, 64] width 91 height 70
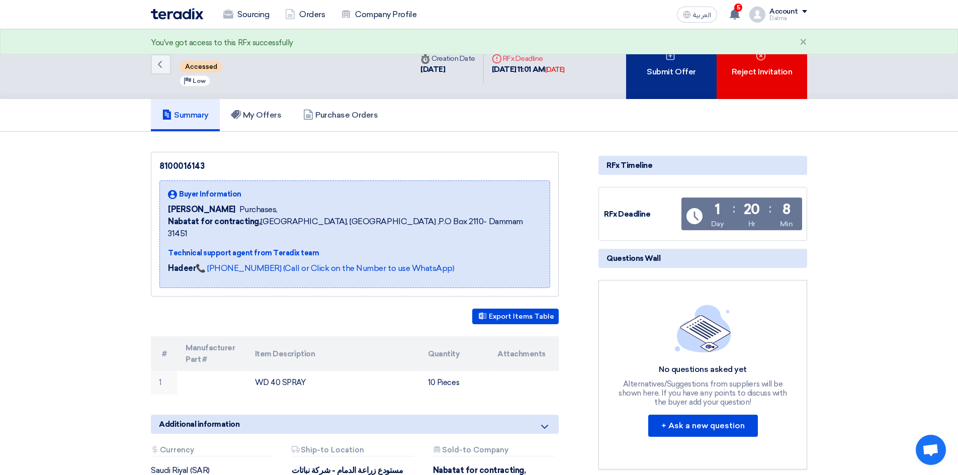
click at [667, 77] on div "Submit Offer" at bounding box center [671, 64] width 91 height 70
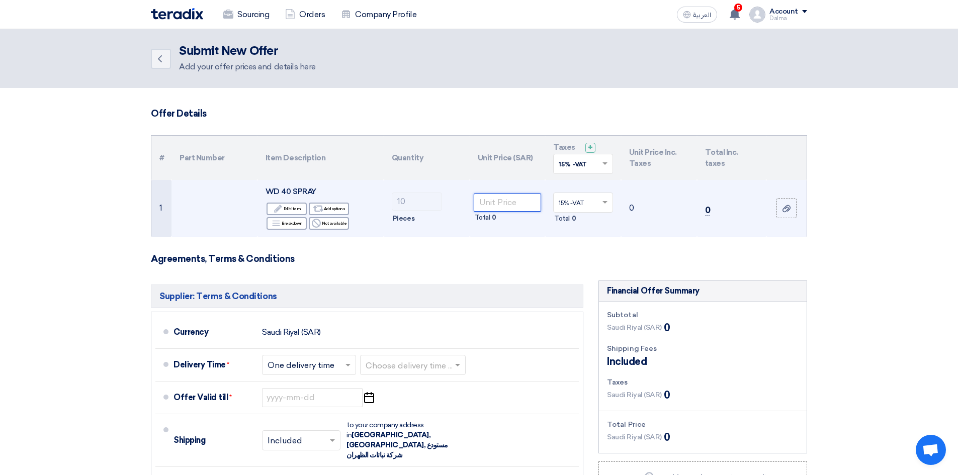
click at [517, 206] on input "number" at bounding box center [508, 203] width 68 height 18
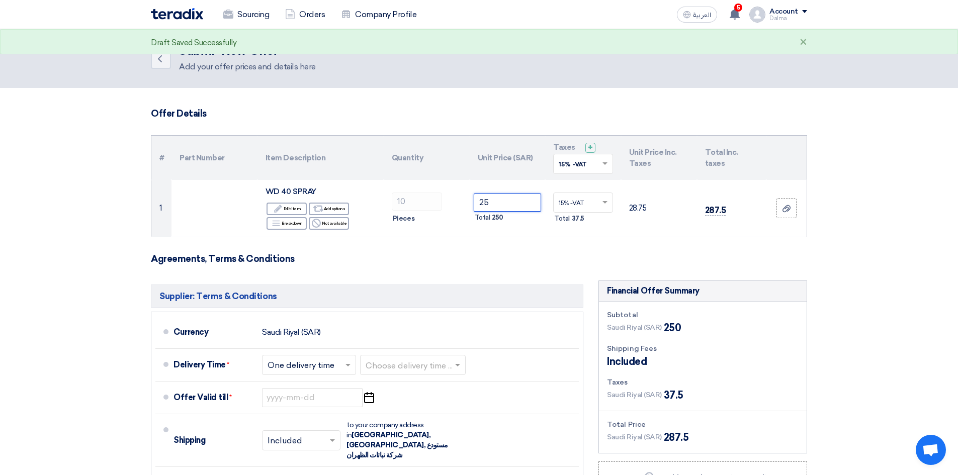
type input "25"
click at [558, 268] on form "Offer Details # Part Number Item Description Quantity Unit Price (SAR) Taxes + …" at bounding box center [479, 368] width 657 height 521
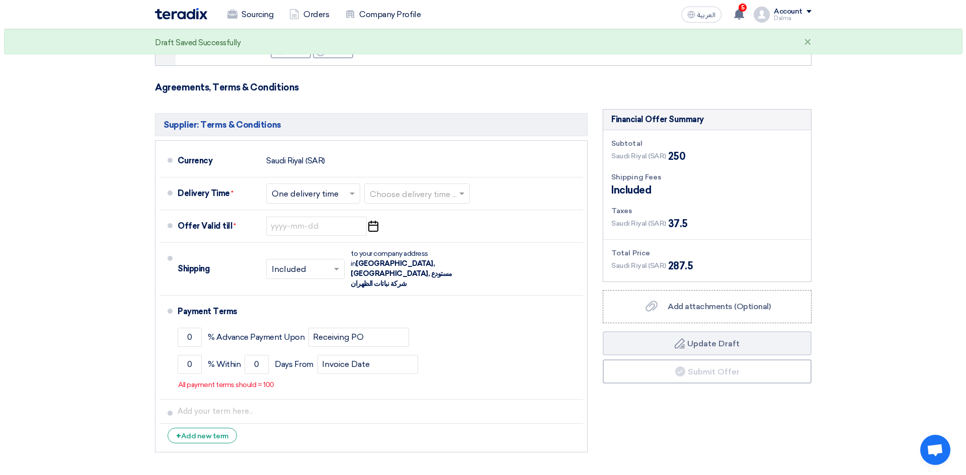
scroll to position [201, 0]
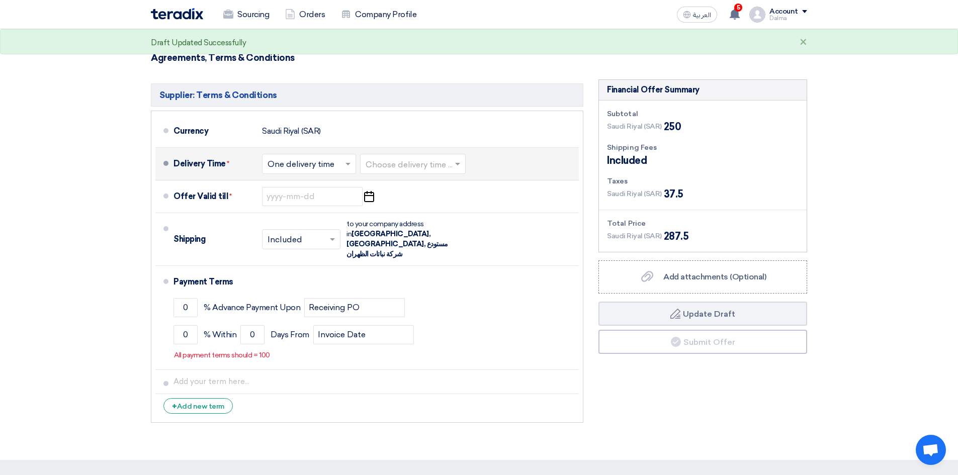
click at [347, 170] on input "text" at bounding box center [310, 164] width 84 height 15
click at [382, 168] on input "text" at bounding box center [414, 164] width 96 height 15
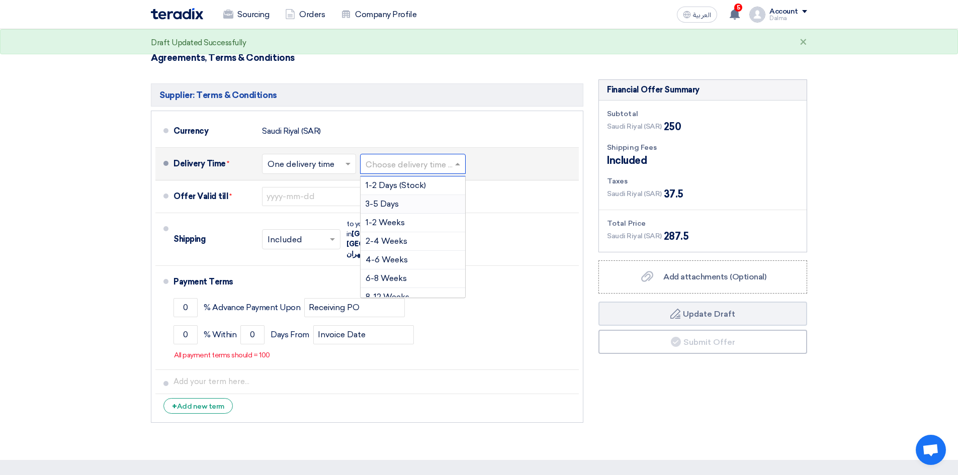
click at [392, 203] on span "3-5 Days" at bounding box center [382, 204] width 33 height 10
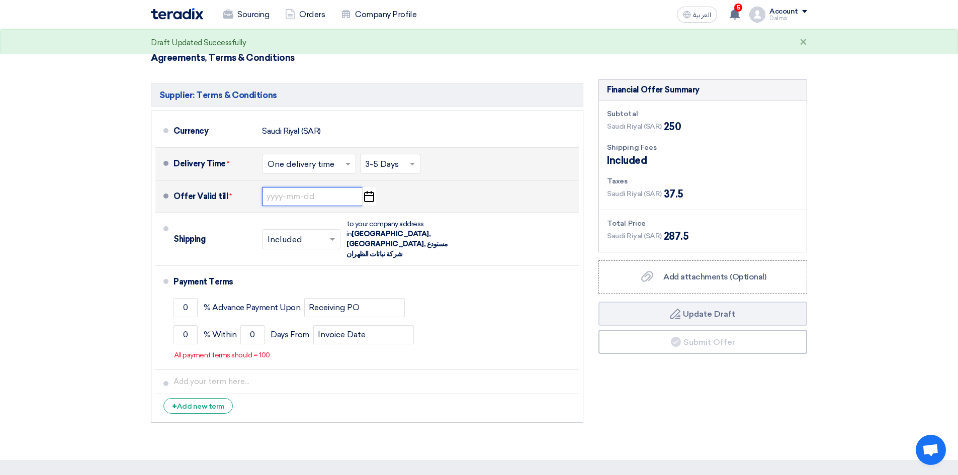
click at [307, 191] on input at bounding box center [312, 196] width 101 height 19
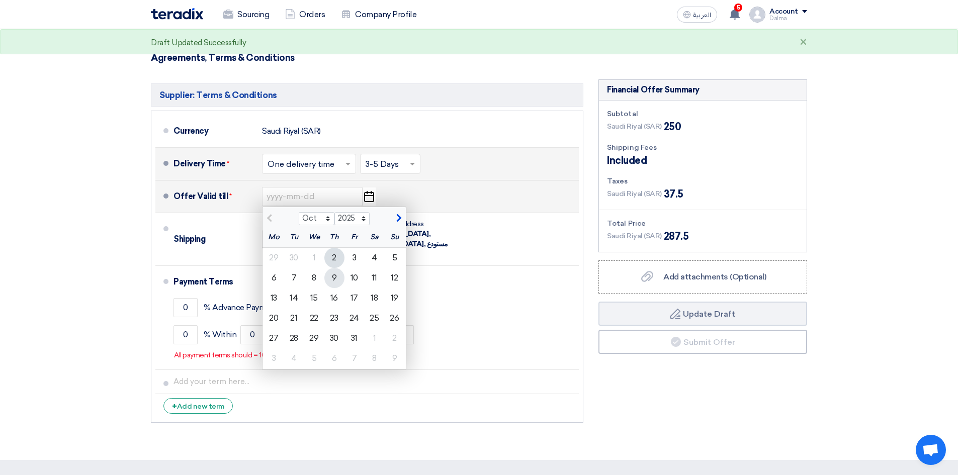
click at [331, 271] on div "9" at bounding box center [335, 278] width 20 height 20
type input "[DATE]"
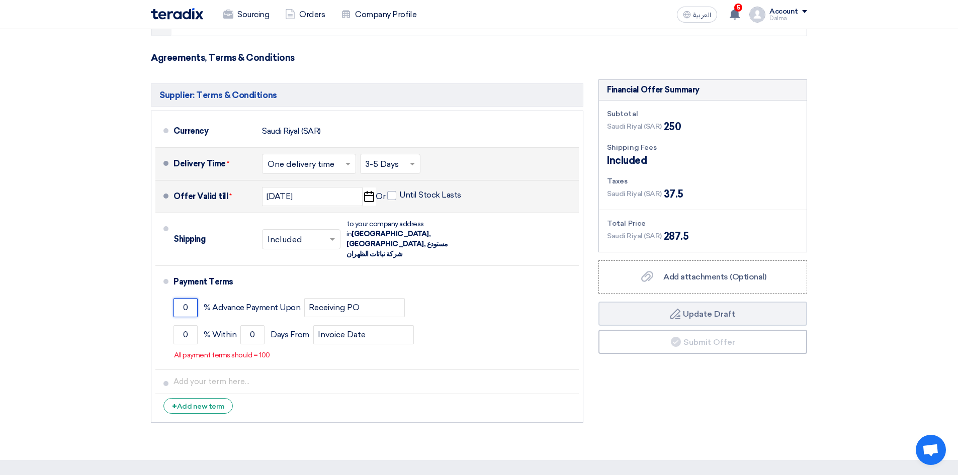
drag, startPoint x: 191, startPoint y: 298, endPoint x: 105, endPoint y: 285, distance: 86.4
click at [105, 285] on section "Offer Details # Part Number Item Description Quantity Unit Price (SAR) Taxes + …" at bounding box center [479, 174] width 958 height 574
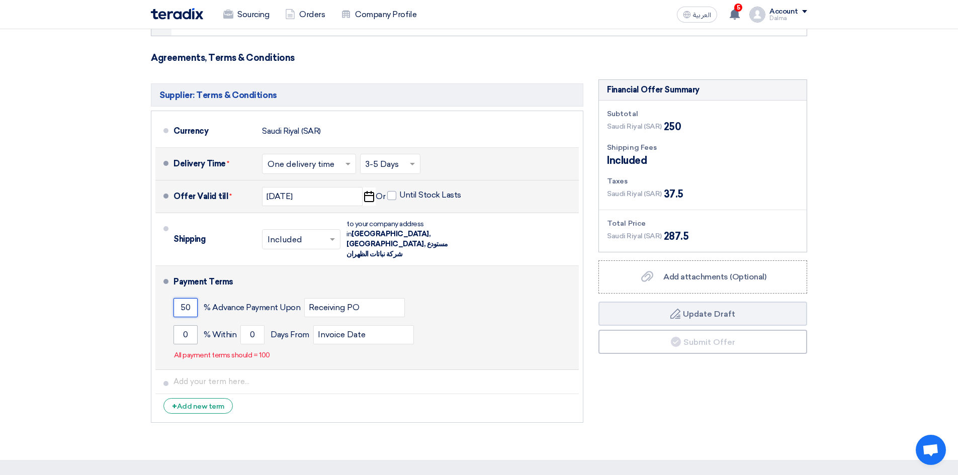
type input "50"
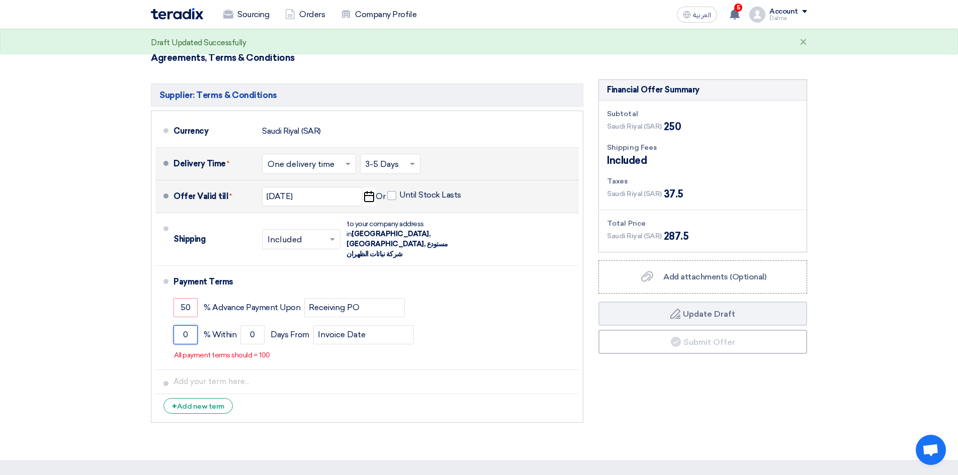
drag, startPoint x: 190, startPoint y: 326, endPoint x: 140, endPoint y: 322, distance: 50.0
click at [140, 322] on section "Offer Details # Part Number Item Description Quantity Unit Price (SAR) Taxes + …" at bounding box center [479, 174] width 958 height 574
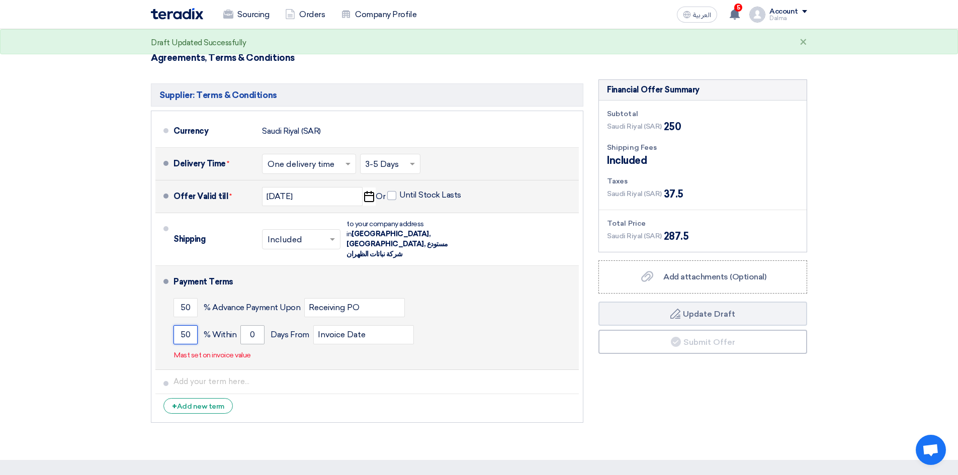
type input "50"
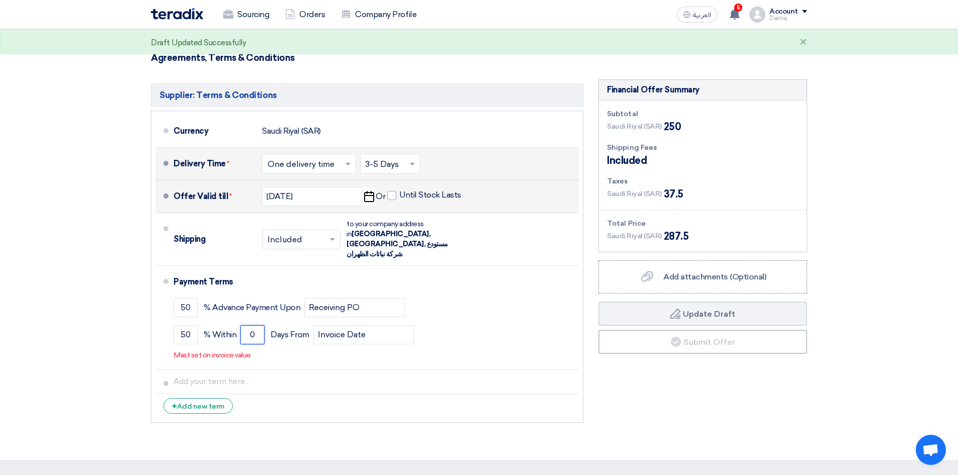
drag, startPoint x: 256, startPoint y: 322, endPoint x: 130, endPoint y: 322, distance: 125.3
click at [168, 322] on li "Payment Terms 50 % Advance Payment Upon Receiving PO 50 % Within 0" at bounding box center [367, 318] width 424 height 104
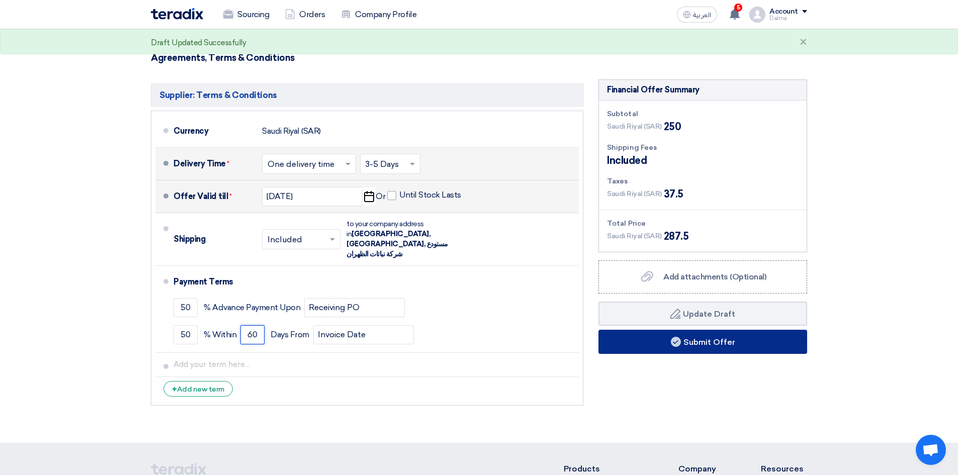
type input "60"
click at [641, 343] on button "Submit Offer" at bounding box center [703, 342] width 209 height 24
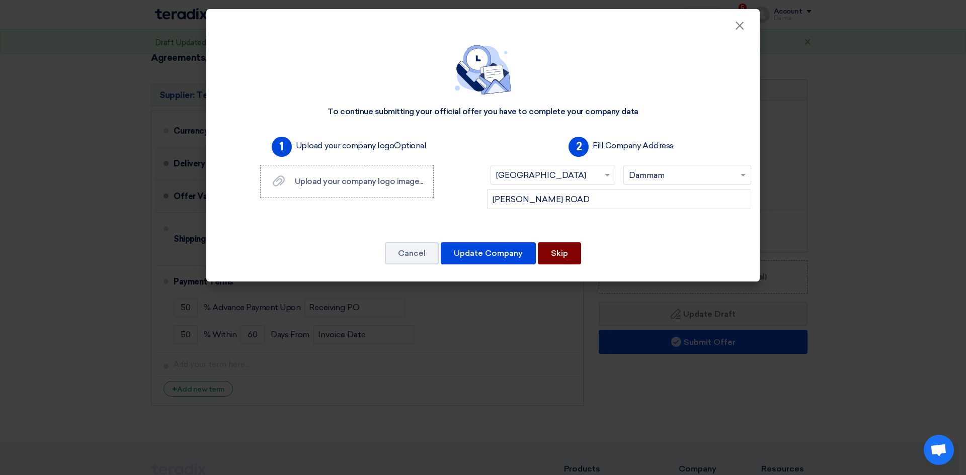
click at [555, 256] on button "Skip" at bounding box center [559, 253] width 43 height 22
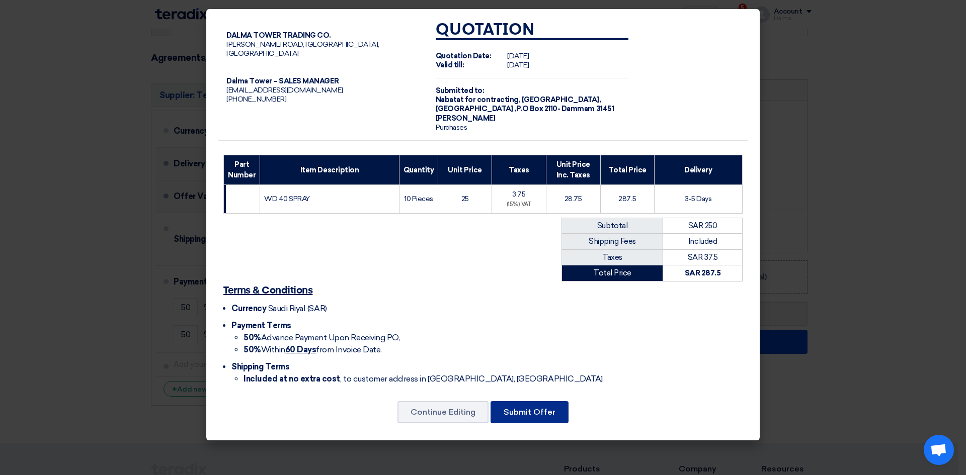
click at [529, 411] on button "Submit Offer" at bounding box center [530, 412] width 78 height 22
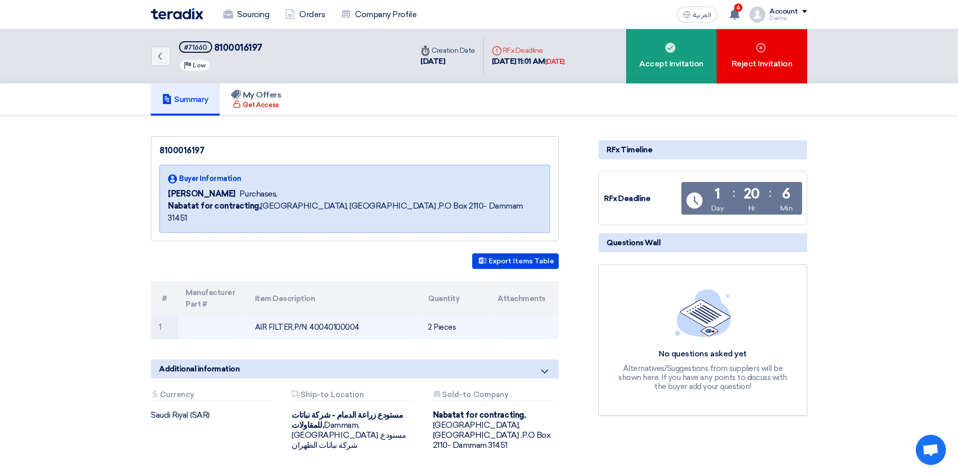
drag, startPoint x: 366, startPoint y: 313, endPoint x: 310, endPoint y: 313, distance: 55.8
click at [310, 316] on td "AIR FILTER,P/N: 40040100004" at bounding box center [334, 328] width 174 height 24
copy td "40040100004"
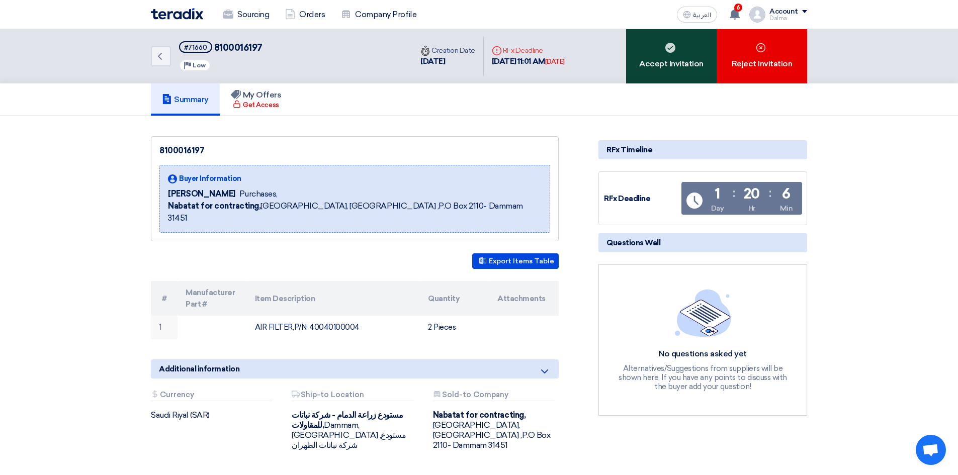
click at [671, 61] on div "Accept Invitation" at bounding box center [671, 56] width 91 height 54
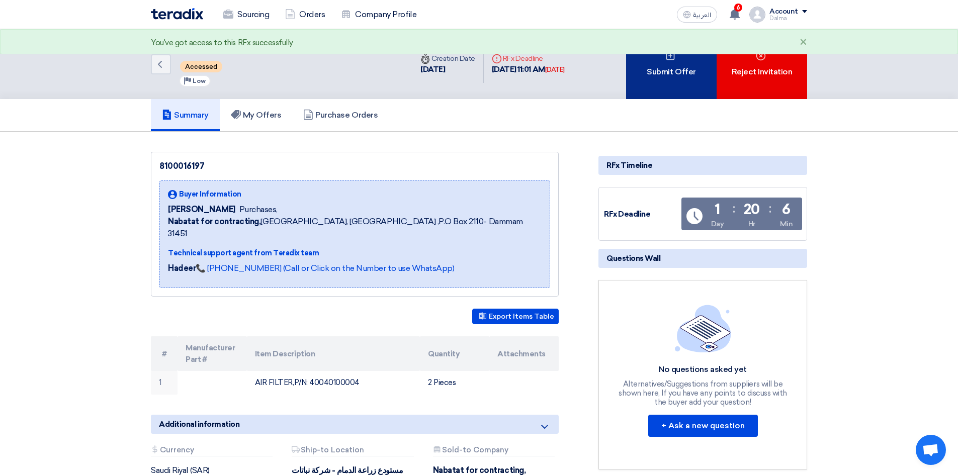
click at [683, 79] on div "Submit Offer" at bounding box center [671, 64] width 91 height 70
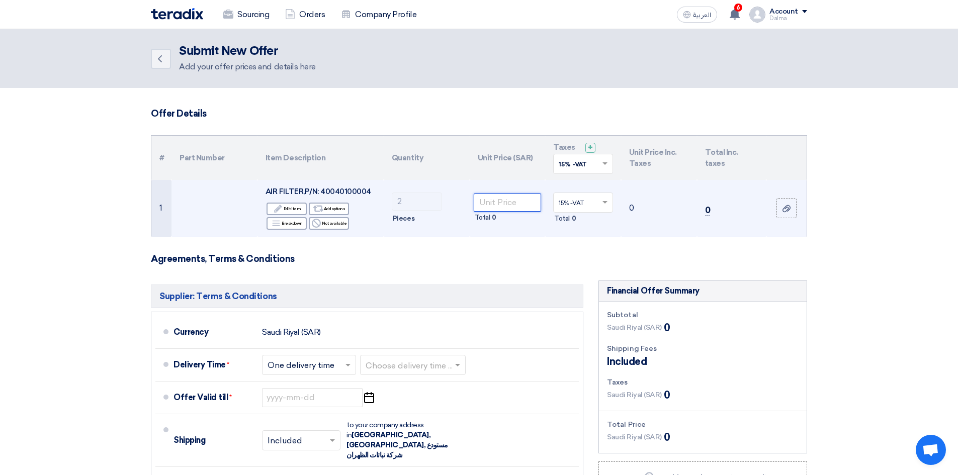
click at [493, 199] on input "number" at bounding box center [508, 203] width 68 height 18
click at [514, 200] on input "number" at bounding box center [508, 203] width 68 height 18
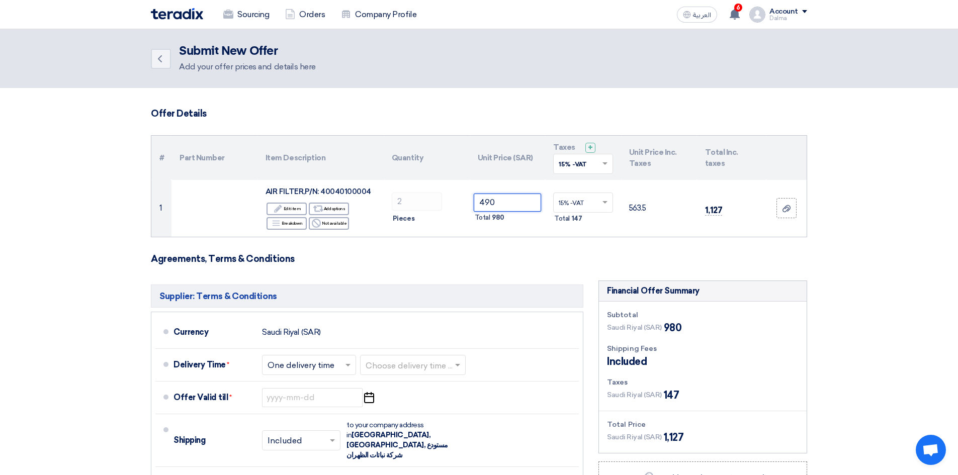
type input "490"
click at [597, 241] on form "Offer Details # Part Number Item Description Quantity Unit Price (SAR) Taxes + …" at bounding box center [479, 368] width 657 height 521
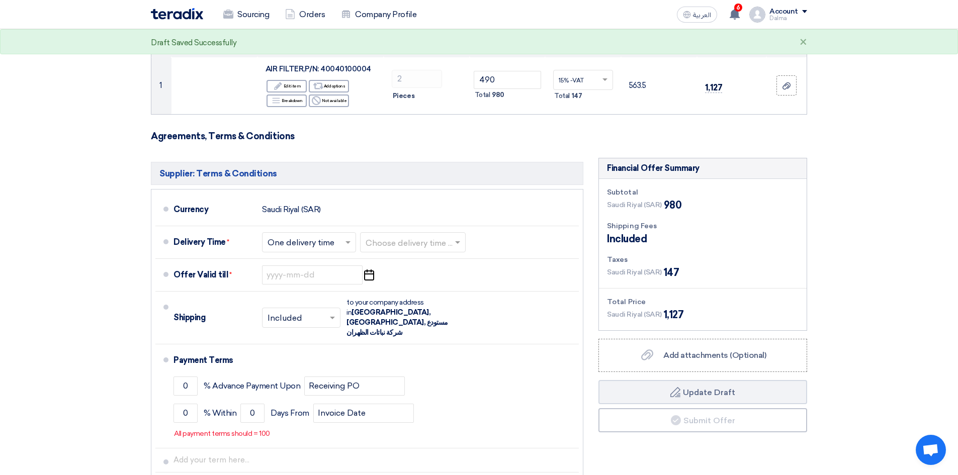
scroll to position [252, 0]
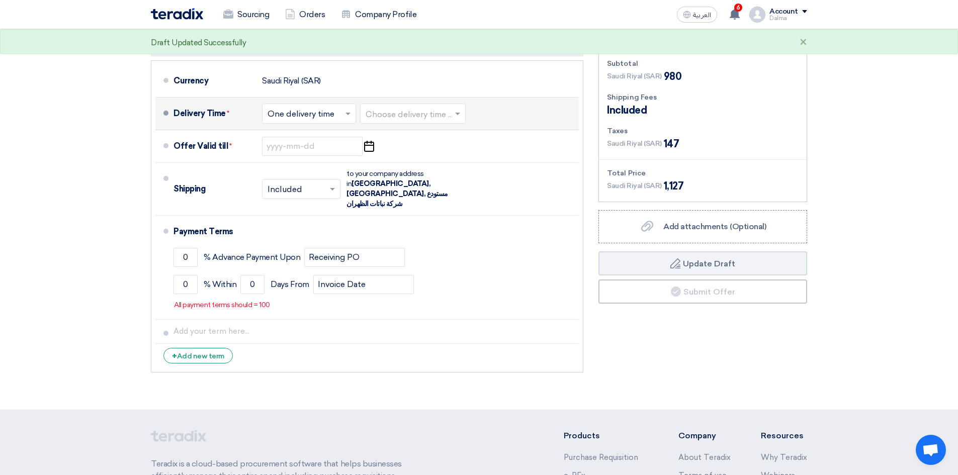
click at [323, 112] on input "text" at bounding box center [310, 114] width 84 height 15
click at [373, 119] on input "text" at bounding box center [414, 114] width 96 height 15
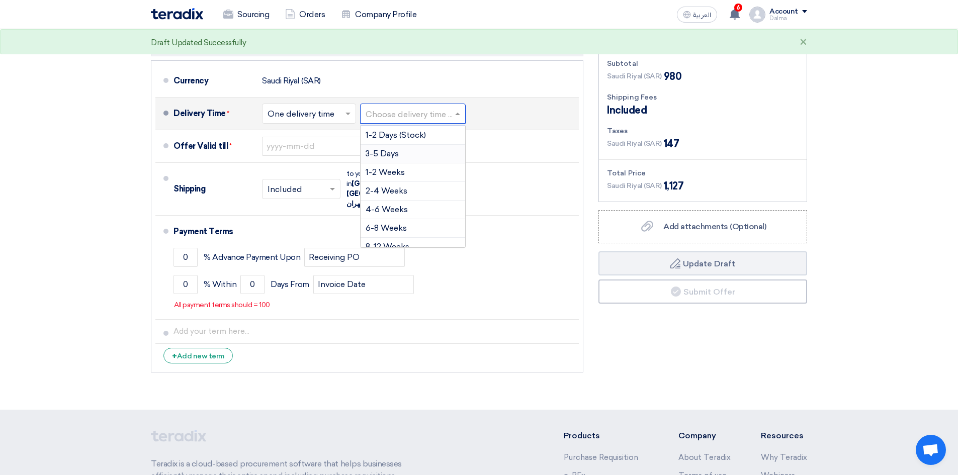
click at [391, 150] on span "3-5 Days" at bounding box center [382, 154] width 33 height 10
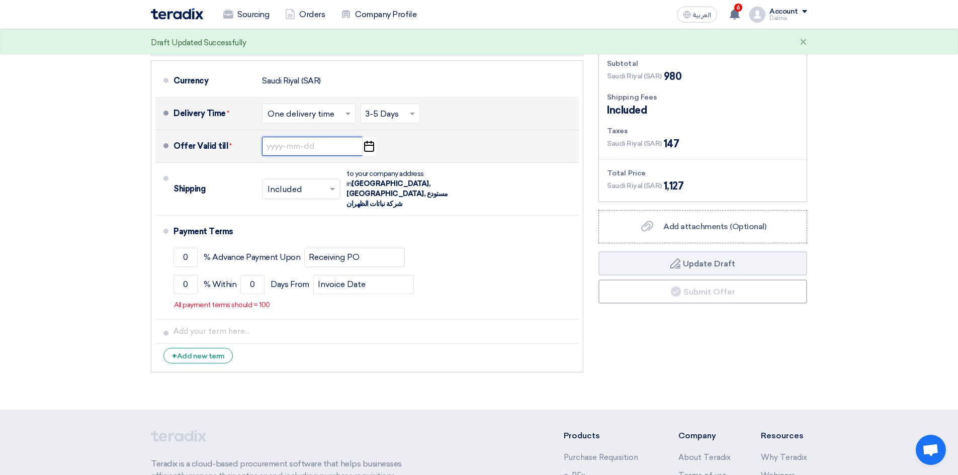
click at [314, 147] on input at bounding box center [312, 146] width 101 height 19
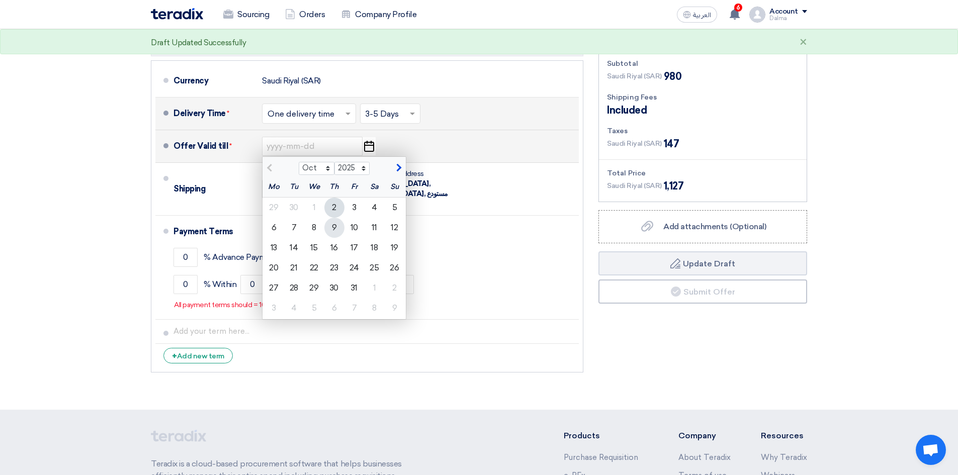
click at [341, 229] on div "9" at bounding box center [335, 228] width 20 height 20
type input "10/9/2025"
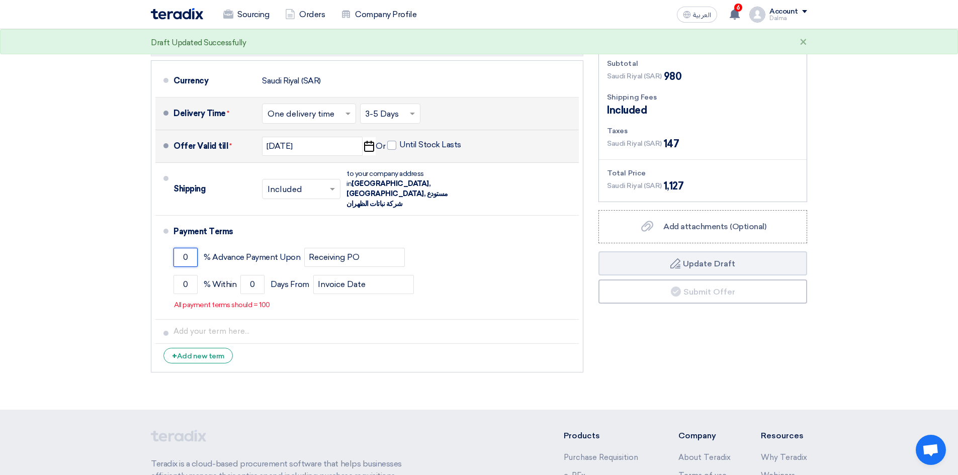
drag, startPoint x: 196, startPoint y: 250, endPoint x: 22, endPoint y: 244, distance: 173.7
click at [0, 239] on section "Offer Details # Part Number Item Description Quantity Unit Price (SAR) Taxes + …" at bounding box center [479, 123] width 958 height 574
type input "50"
drag, startPoint x: 25, startPoint y: 269, endPoint x: 2, endPoint y: 277, distance: 23.9
click at [0, 268] on section "Offer Details # Part Number Item Description Quantity Unit Price (SAR) Taxes + …" at bounding box center [479, 123] width 958 height 574
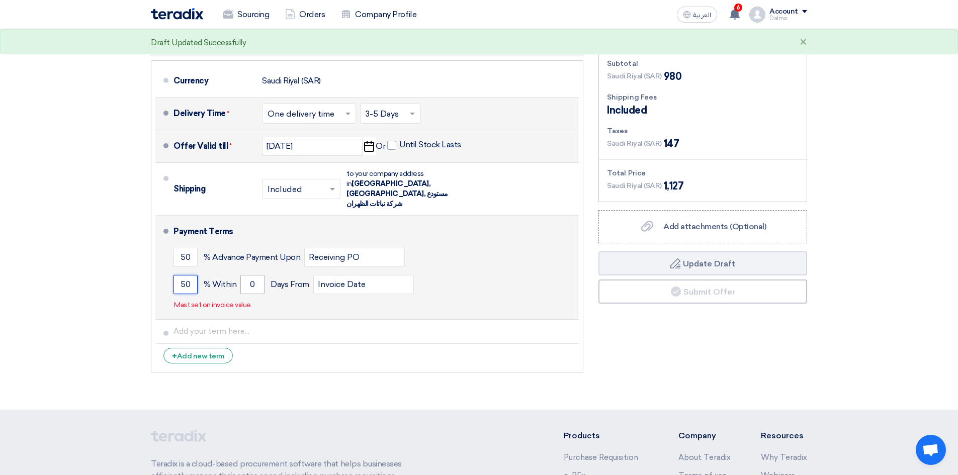
type input "50"
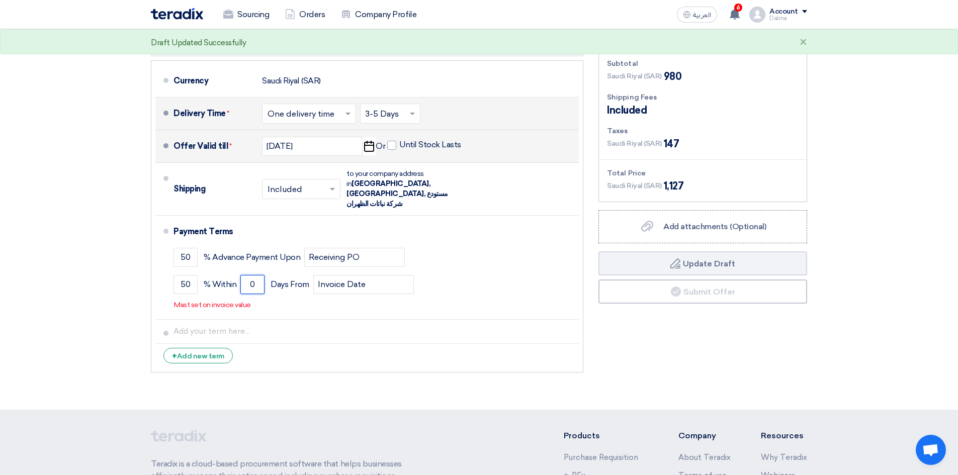
drag, startPoint x: 255, startPoint y: 272, endPoint x: 29, endPoint y: 235, distance: 228.9
click at [49, 222] on section "Offer Details # Part Number Item Description Quantity Unit Price (SAR) Taxes + …" at bounding box center [479, 123] width 958 height 574
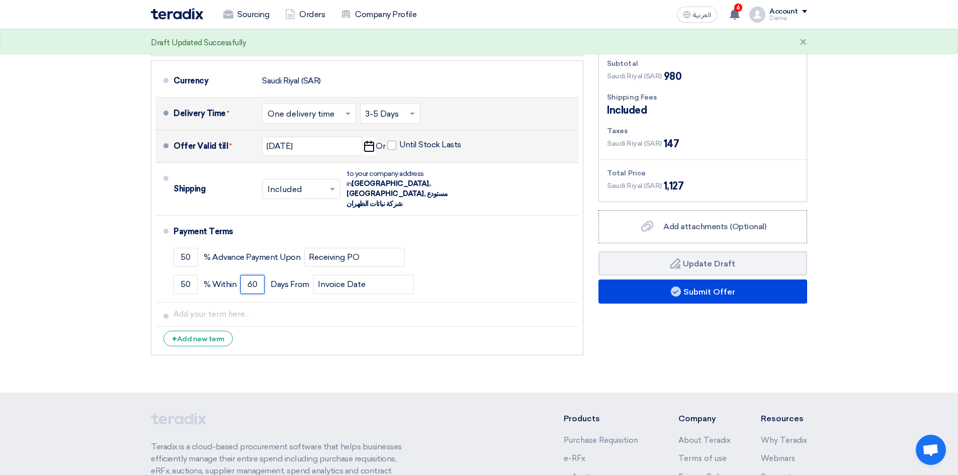
type input "60"
click at [724, 372] on section "Offer Details # Part Number Item Description Quantity Unit Price (SAR) Taxes + …" at bounding box center [479, 114] width 958 height 556
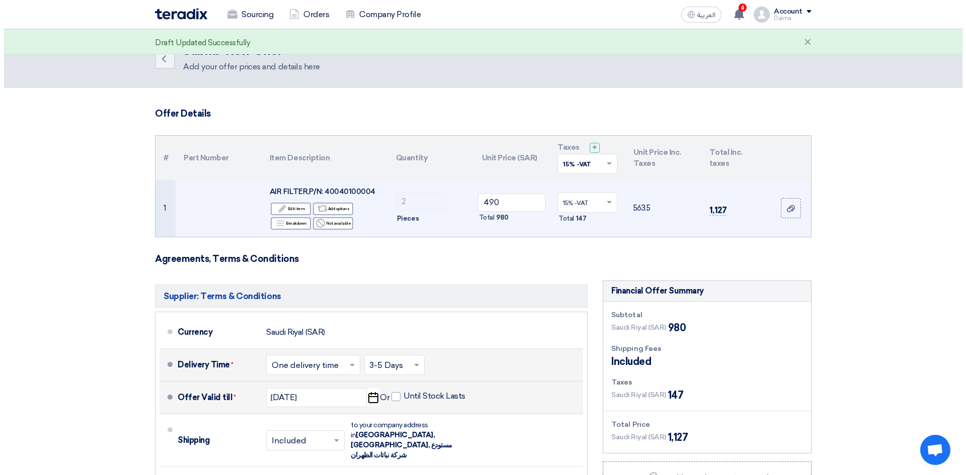
scroll to position [386, 0]
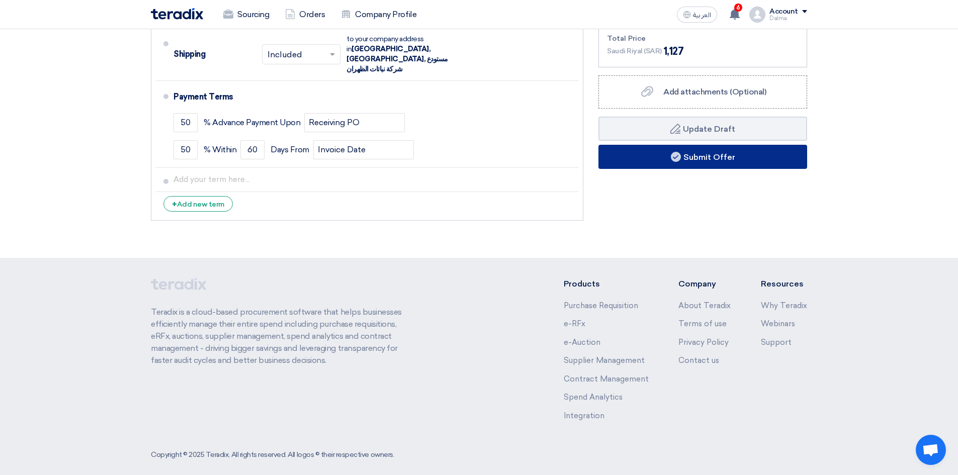
click at [692, 158] on button "Submit Offer" at bounding box center [703, 157] width 209 height 24
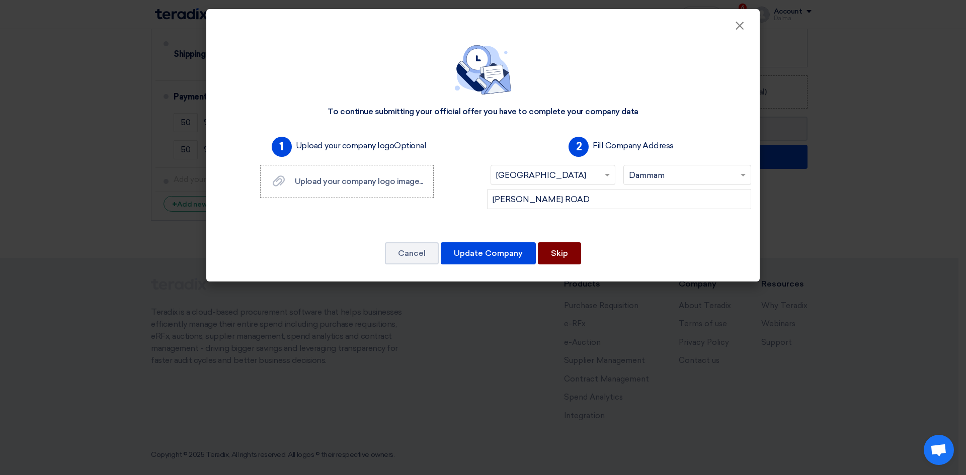
click at [557, 262] on button "Skip" at bounding box center [559, 253] width 43 height 22
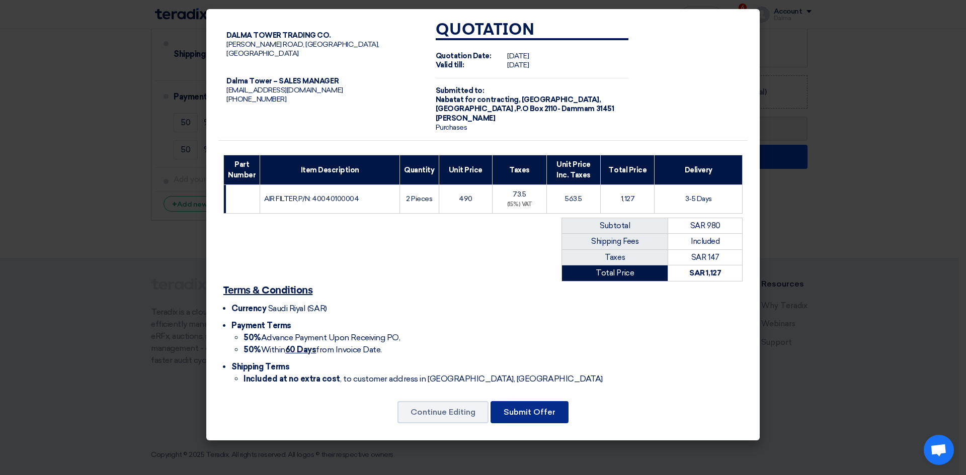
click at [528, 408] on button "Submit Offer" at bounding box center [530, 412] width 78 height 22
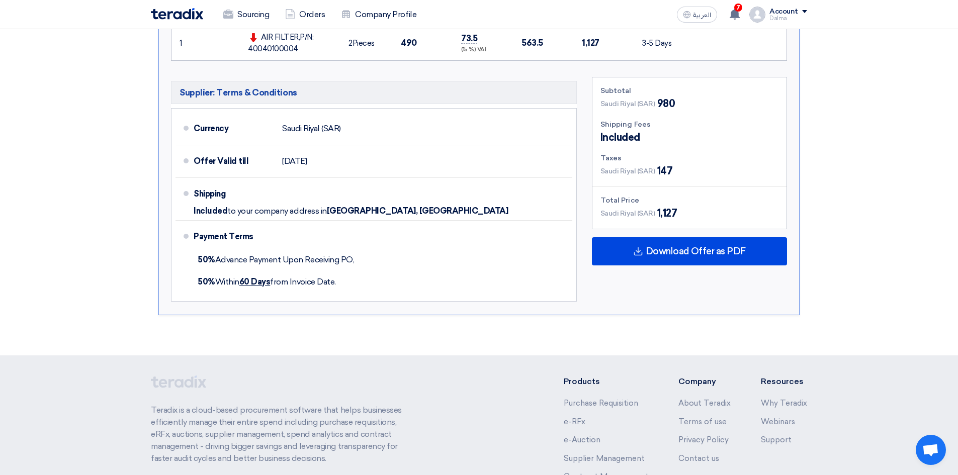
scroll to position [281, 0]
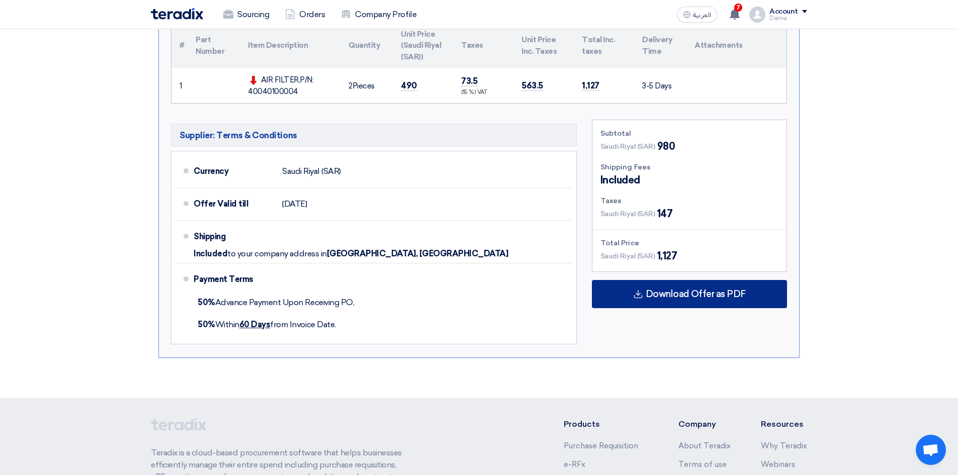
click at [736, 299] on span "Download Offer as PDF" at bounding box center [696, 294] width 100 height 9
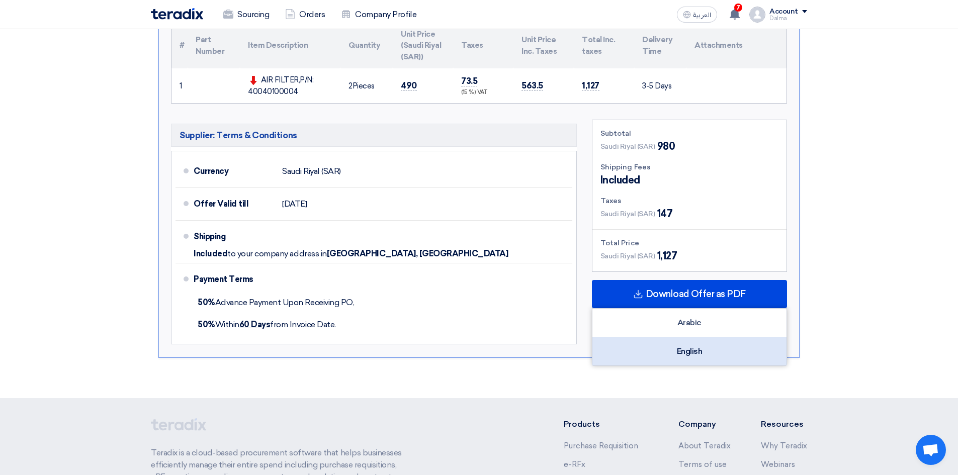
click at [688, 351] on div "English" at bounding box center [690, 352] width 194 height 28
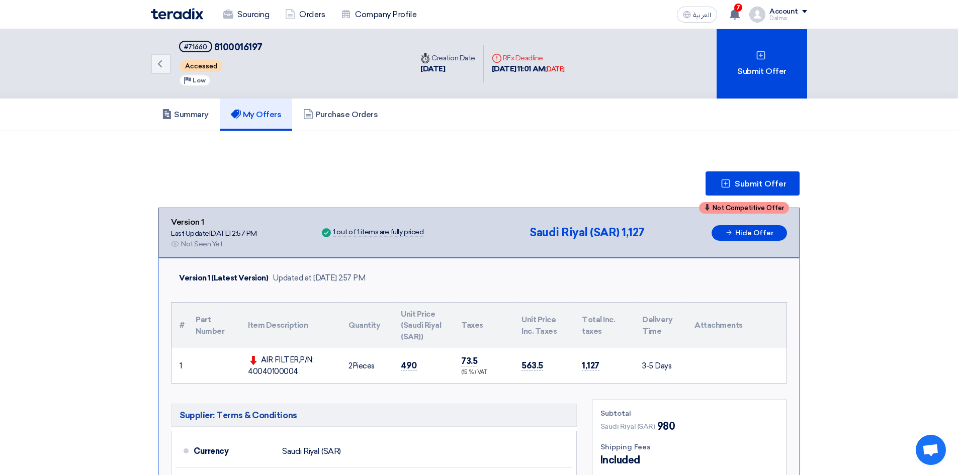
scroll to position [0, 0]
